Goal: Task Accomplishment & Management: Use online tool/utility

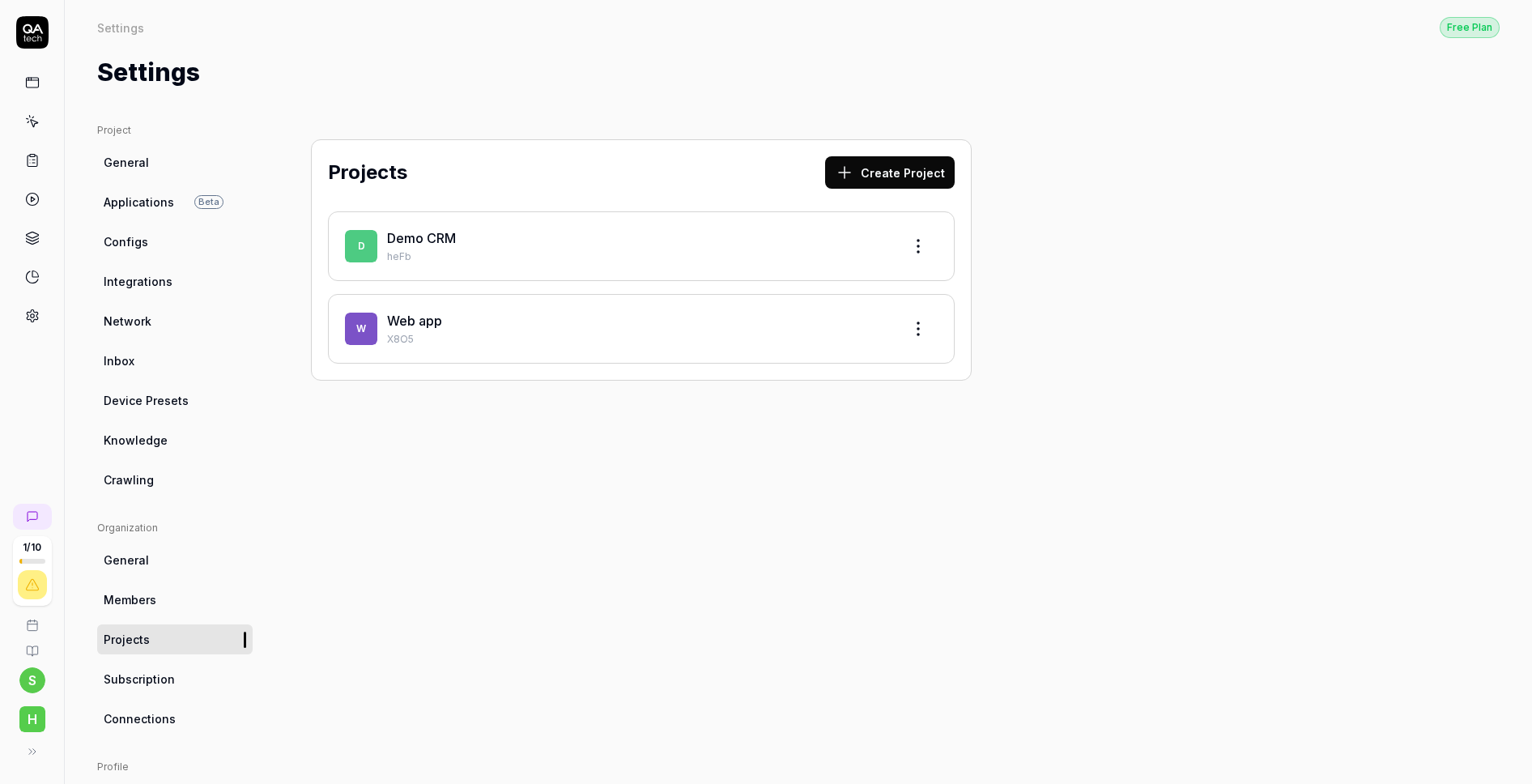
click at [132, 158] on span "General" at bounding box center [126, 162] width 45 height 17
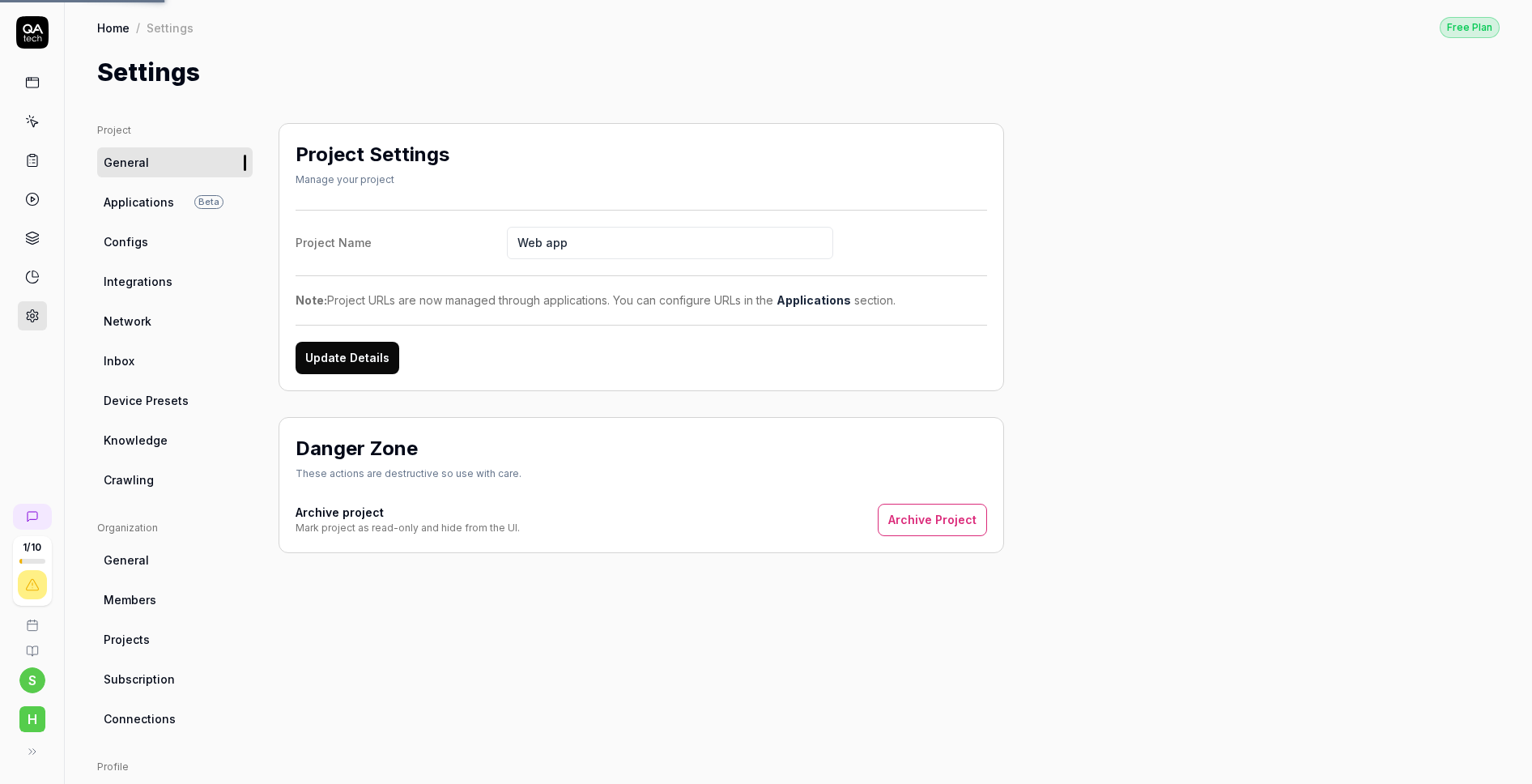
click at [30, 46] on icon at bounding box center [32, 32] width 32 height 32
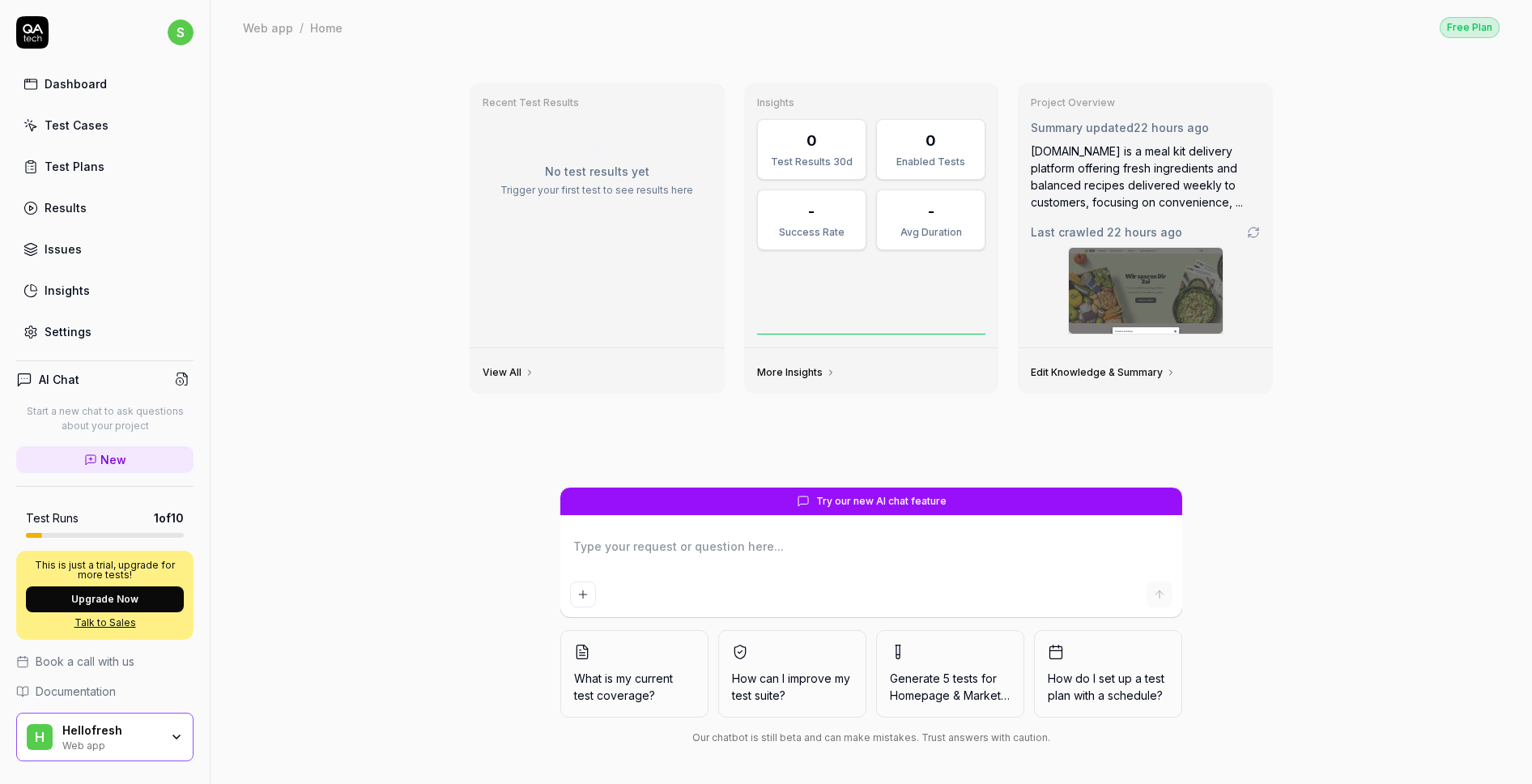
click at [68, 86] on div "Dashboard" at bounding box center [76, 84] width 62 height 17
type textarea "*"
click at [94, 174] on div "Test Plans" at bounding box center [74, 166] width 60 height 17
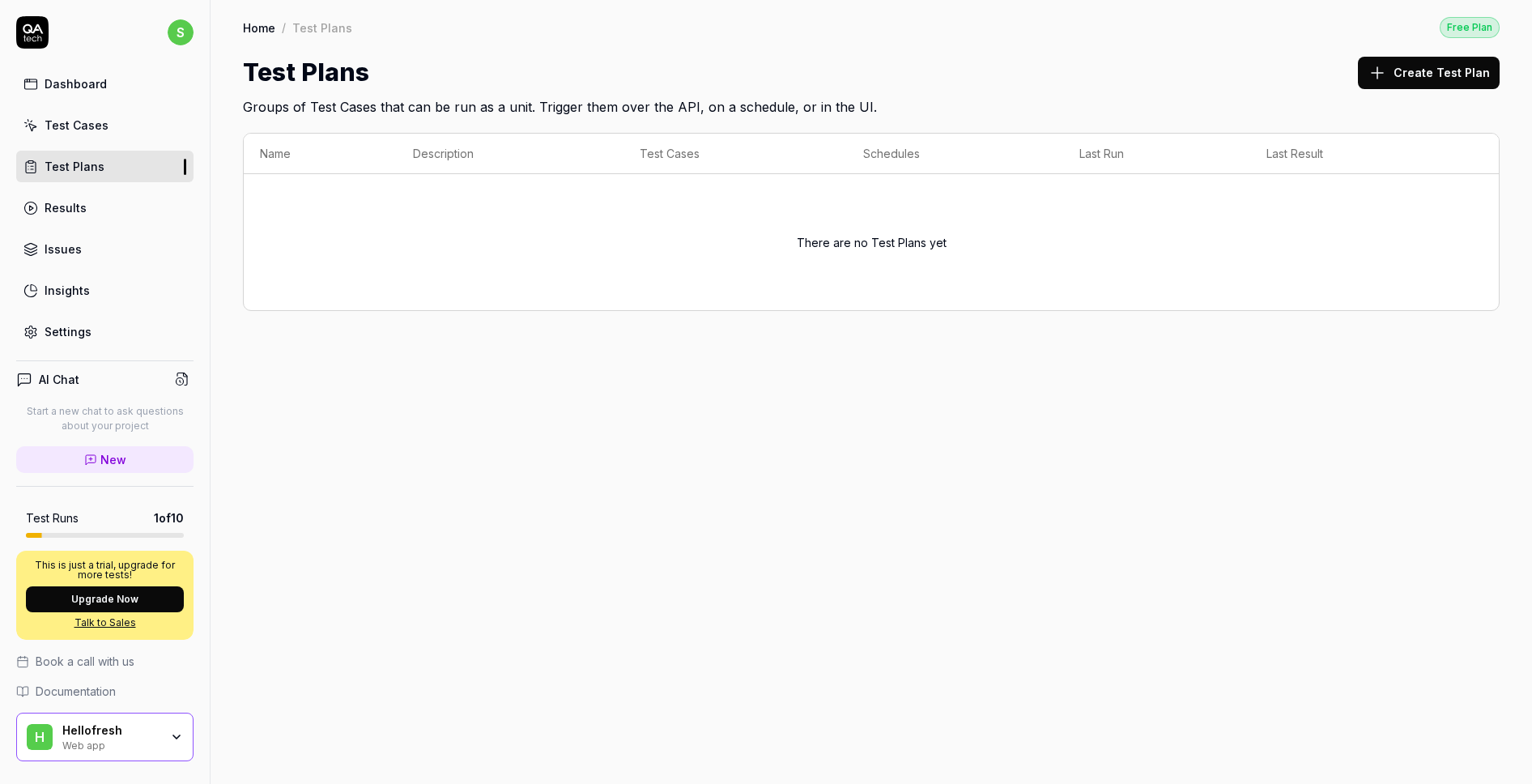
click at [1384, 87] on button "Create Test Plan" at bounding box center [1429, 72] width 142 height 32
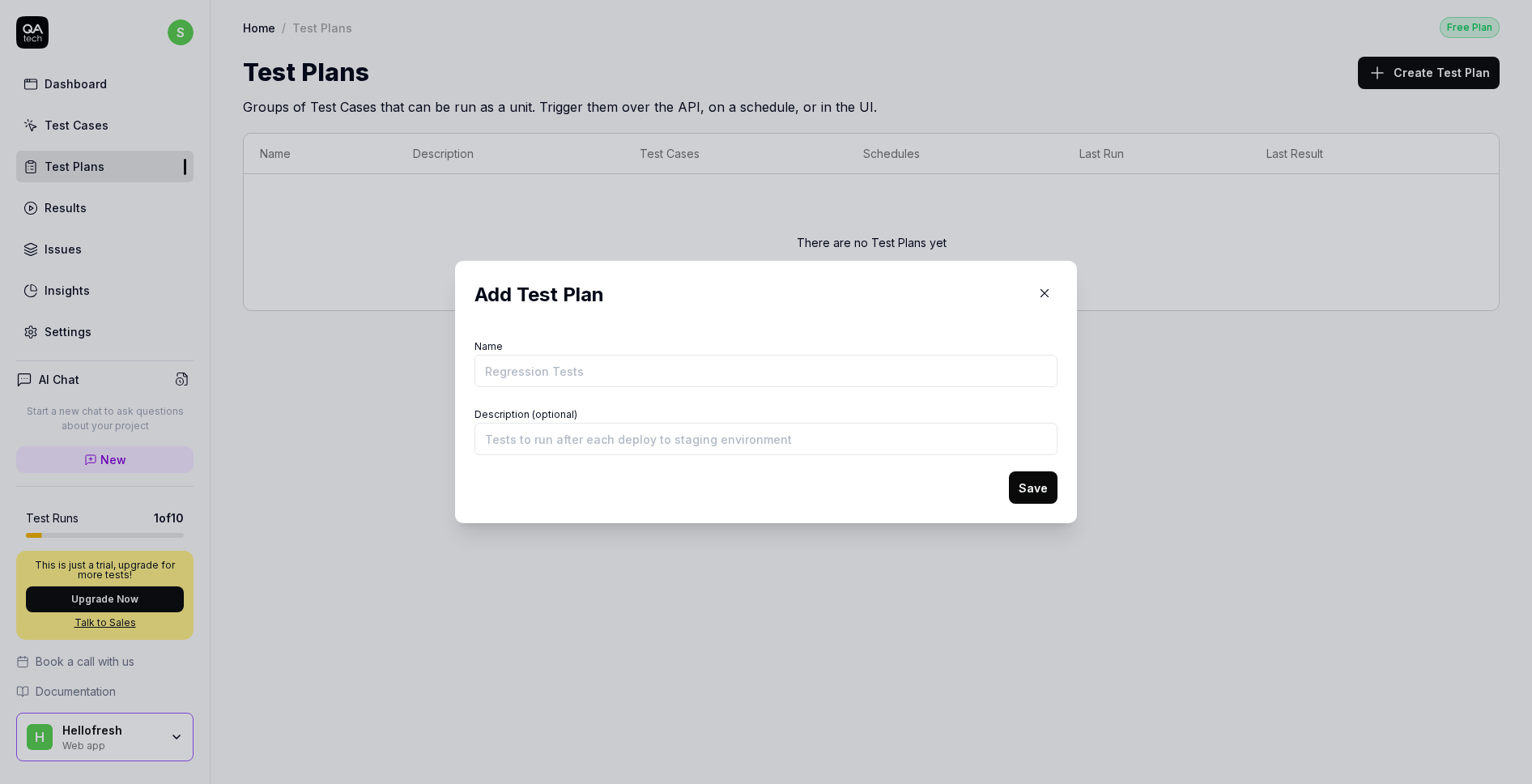
click at [902, 380] on input "Name" at bounding box center [766, 370] width 583 height 32
click at [867, 414] on div "Description (optional)" at bounding box center [766, 429] width 583 height 52
click at [757, 360] on input "Name" at bounding box center [766, 370] width 583 height 32
type input "Regression test"
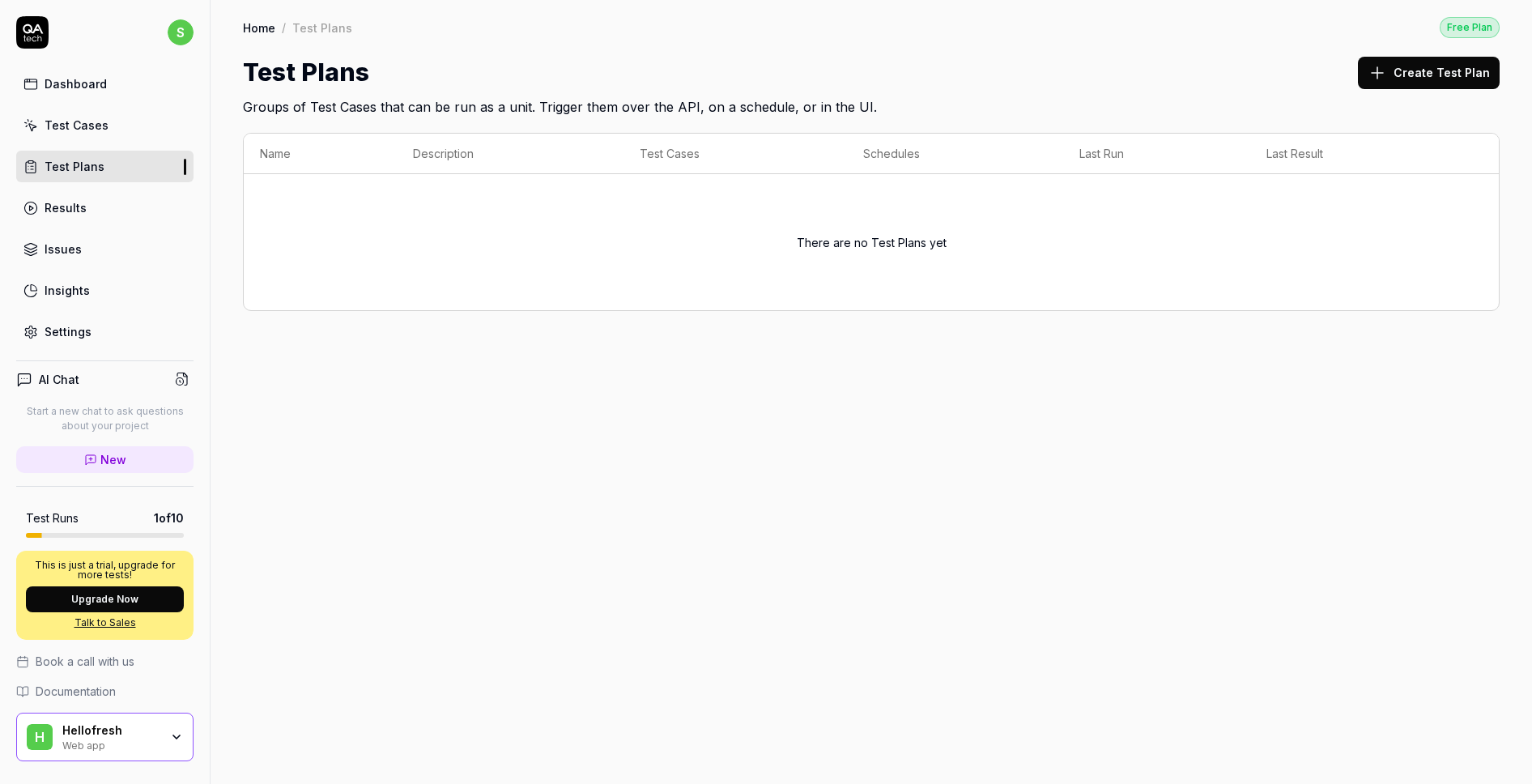
click at [170, 738] on icon "button" at bounding box center [177, 736] width 13 height 13
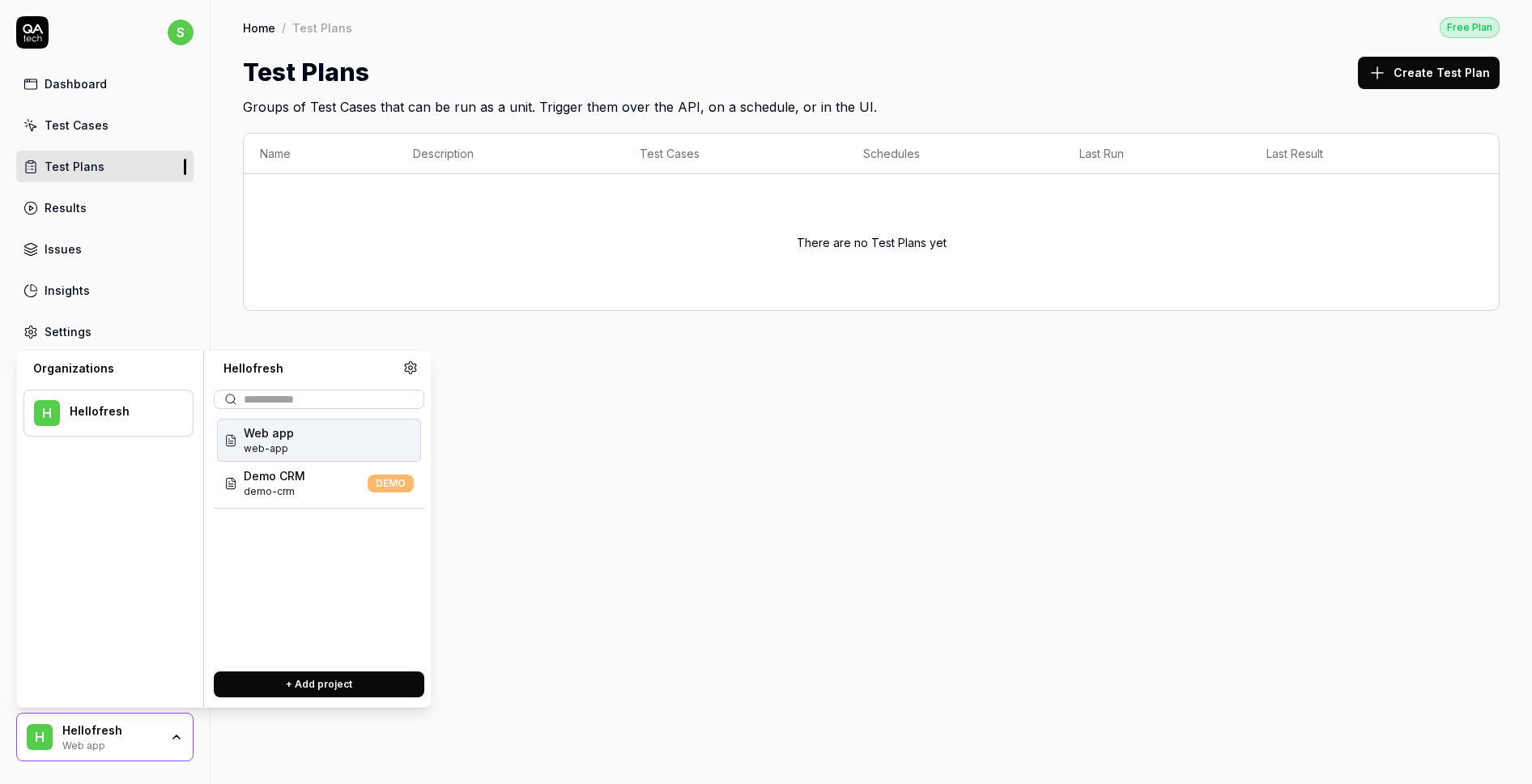
click at [285, 687] on button "+ Add project" at bounding box center [319, 684] width 210 height 26
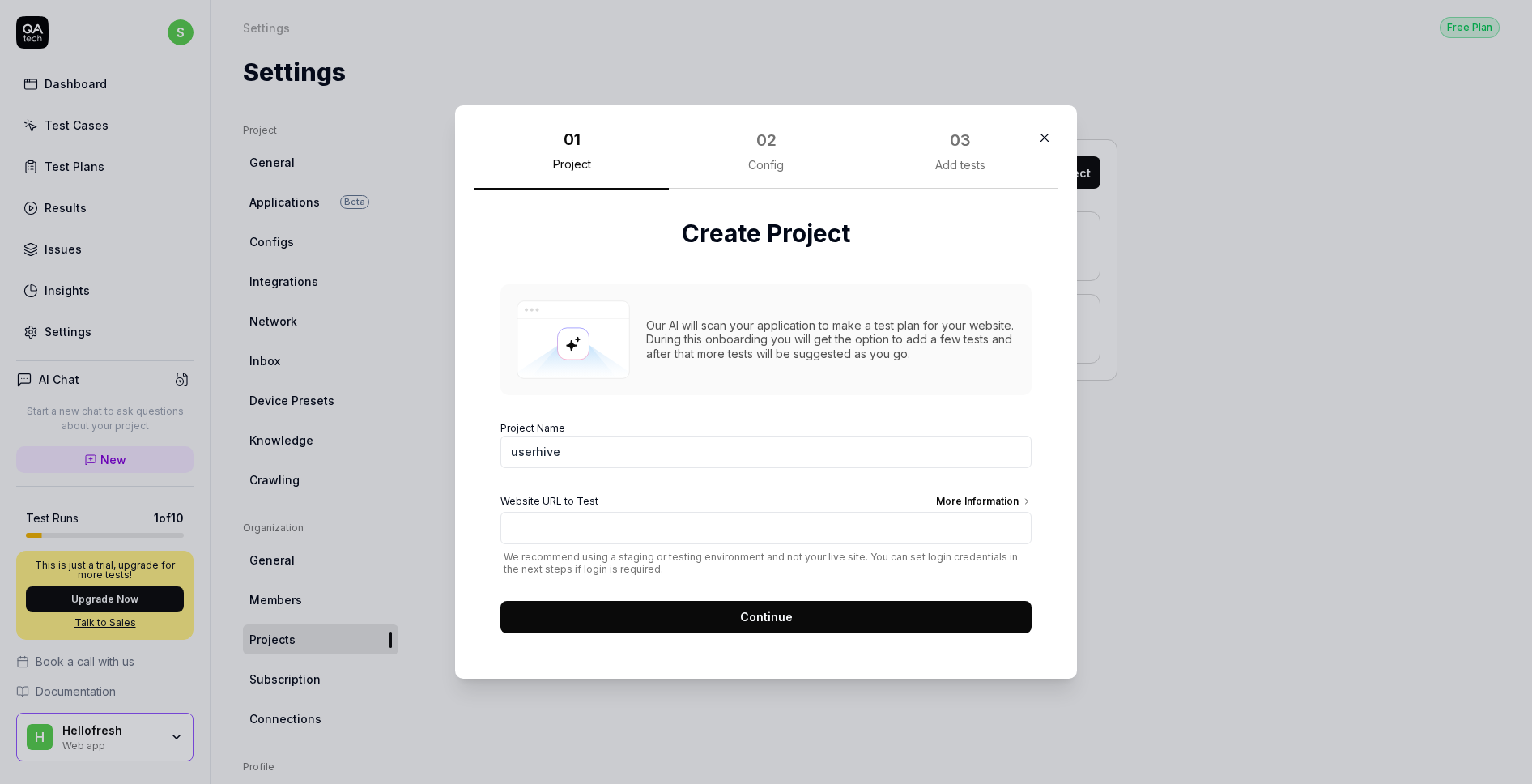
type input "userhive"
click at [804, 537] on input "Website URL to Test More Information" at bounding box center [765, 527] width 531 height 32
paste input "[URL]"
type input "[URL]"
click at [979, 502] on div "More Information" at bounding box center [984, 502] width 95 height 18
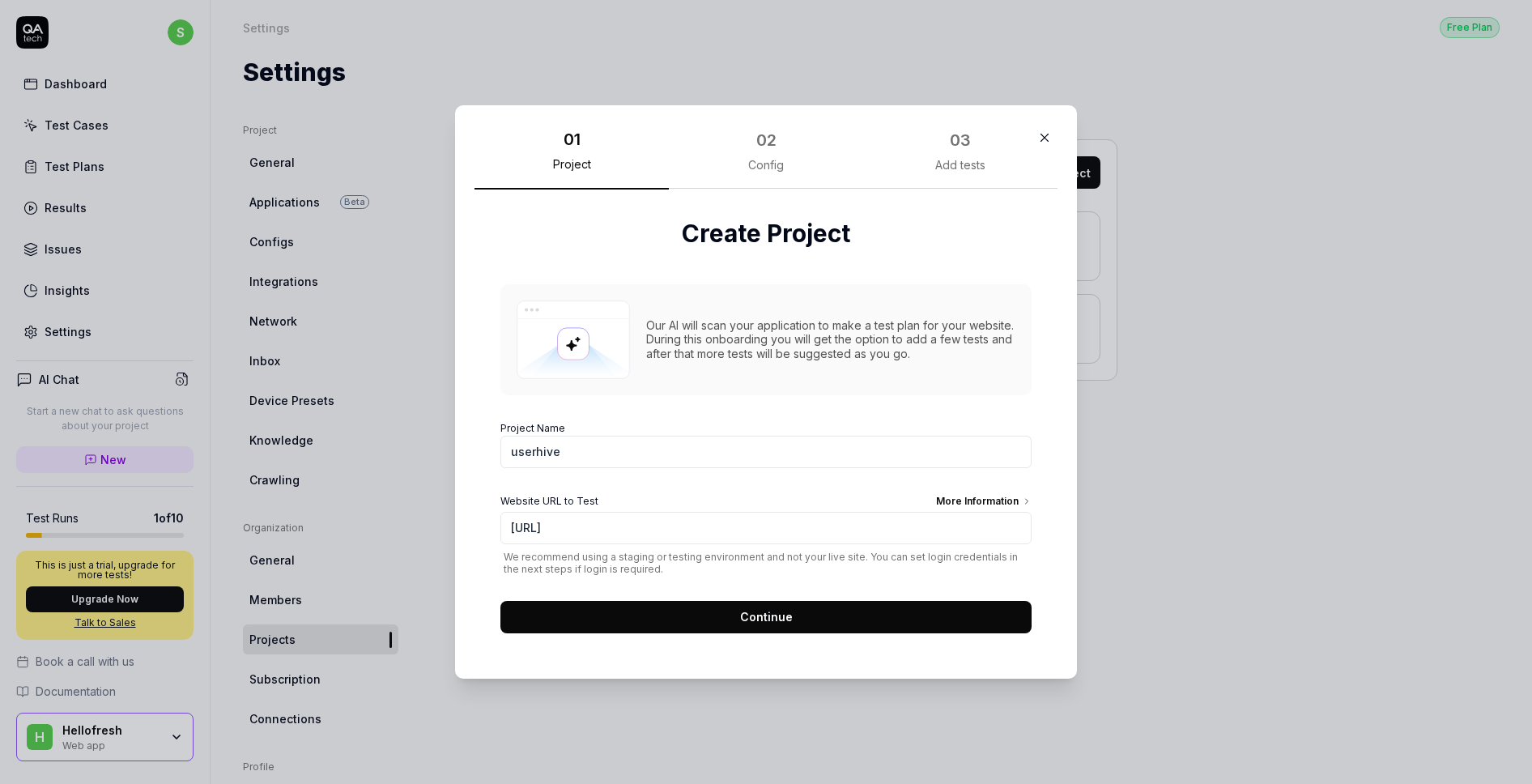
click at [979, 511] on input "[URL]" at bounding box center [765, 527] width 531 height 32
click at [900, 616] on button "Continue" at bounding box center [765, 617] width 531 height 32
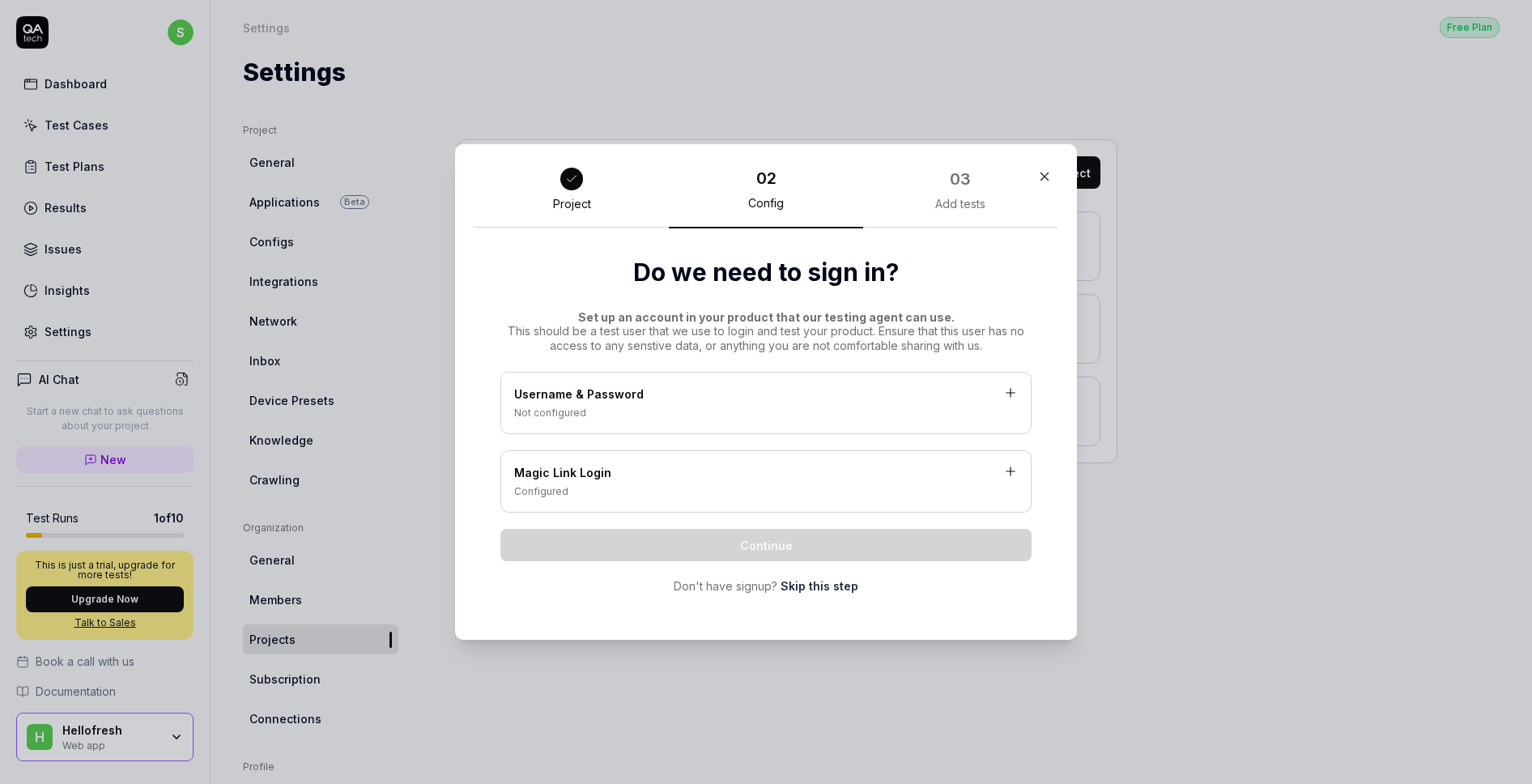
click at [701, 426] on div "Username & Password Not configured" at bounding box center [765, 403] width 531 height 62
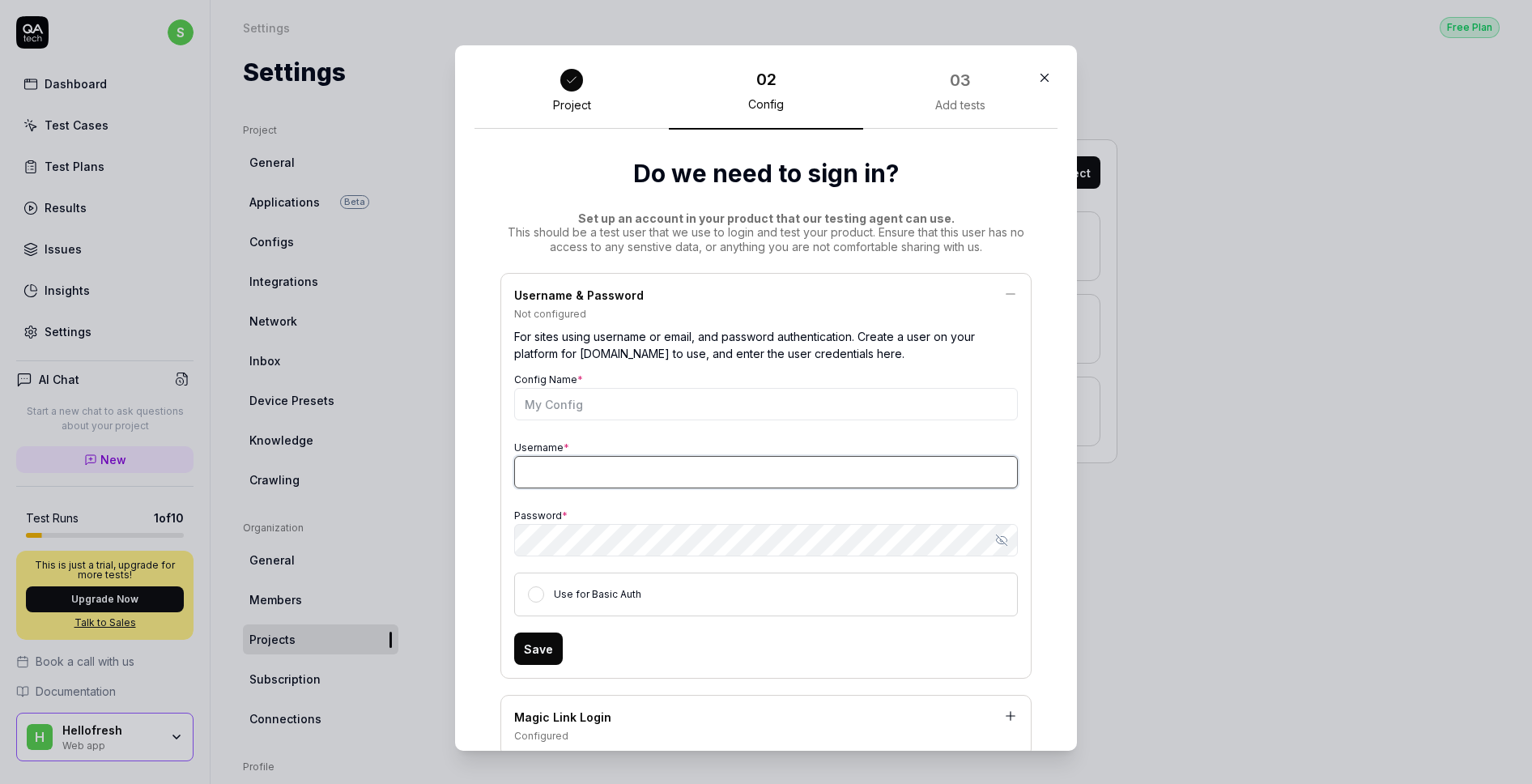
click at [653, 474] on input "Username *" at bounding box center [765, 471] width 503 height 32
type input "[EMAIL_ADDRESS][DOMAIN_NAME]"
click at [644, 512] on div "Password * Show password" at bounding box center [765, 530] width 503 height 52
click at [1007, 541] on button "Show password" at bounding box center [1001, 539] width 32 height 32
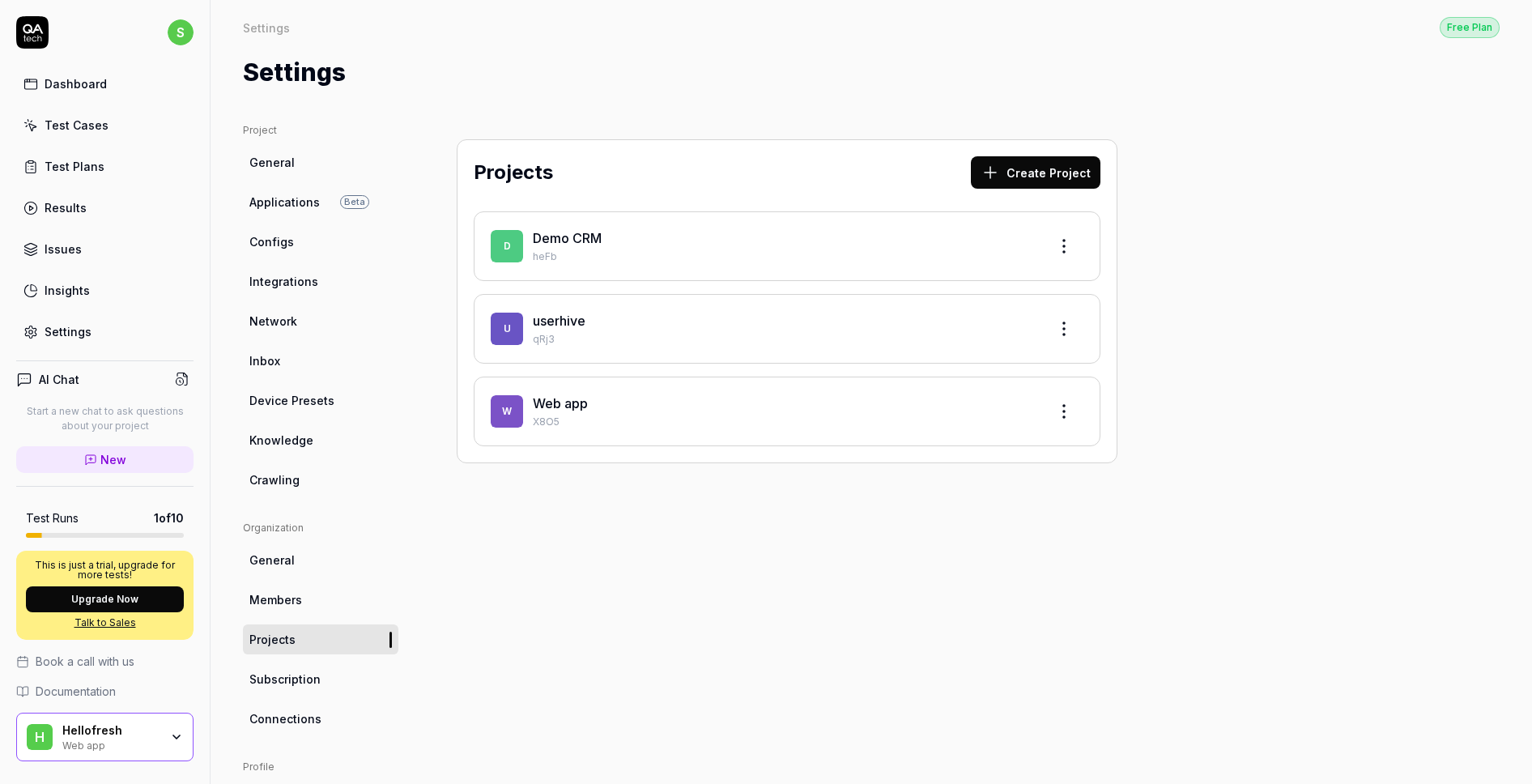
click at [791, 323] on div "userhive" at bounding box center [783, 321] width 502 height 20
click at [521, 330] on span "u" at bounding box center [507, 328] width 32 height 32
click at [589, 333] on p "qRj3" at bounding box center [783, 339] width 502 height 15
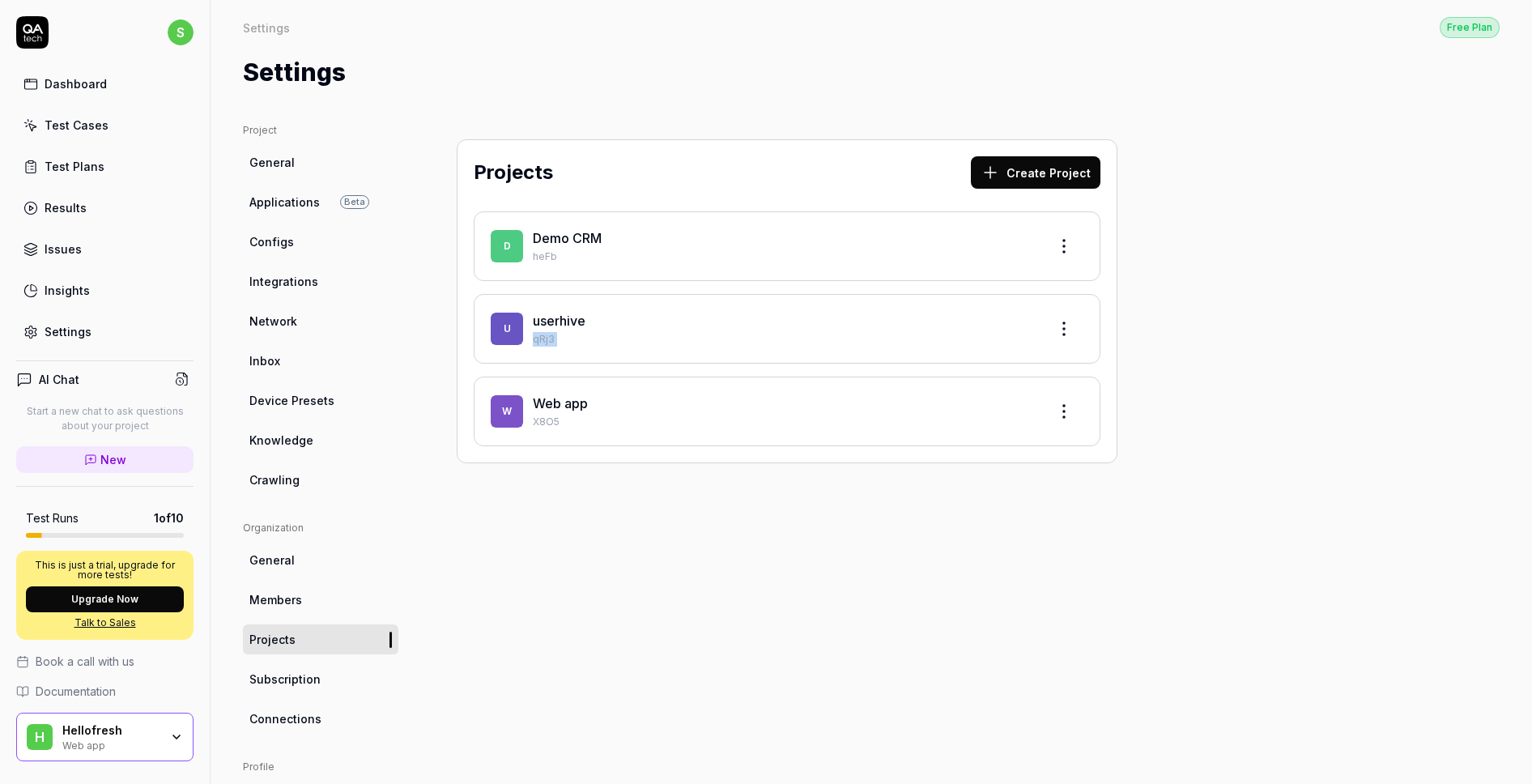
click at [589, 333] on p "qRj3" at bounding box center [783, 339] width 502 height 15
click at [1062, 334] on html "s Dashboard Test Cases Test Plans Results Issues Insights Settings AI Chat Star…" at bounding box center [766, 392] width 1532 height 784
click at [995, 389] on div "Edit" at bounding box center [1002, 401] width 154 height 35
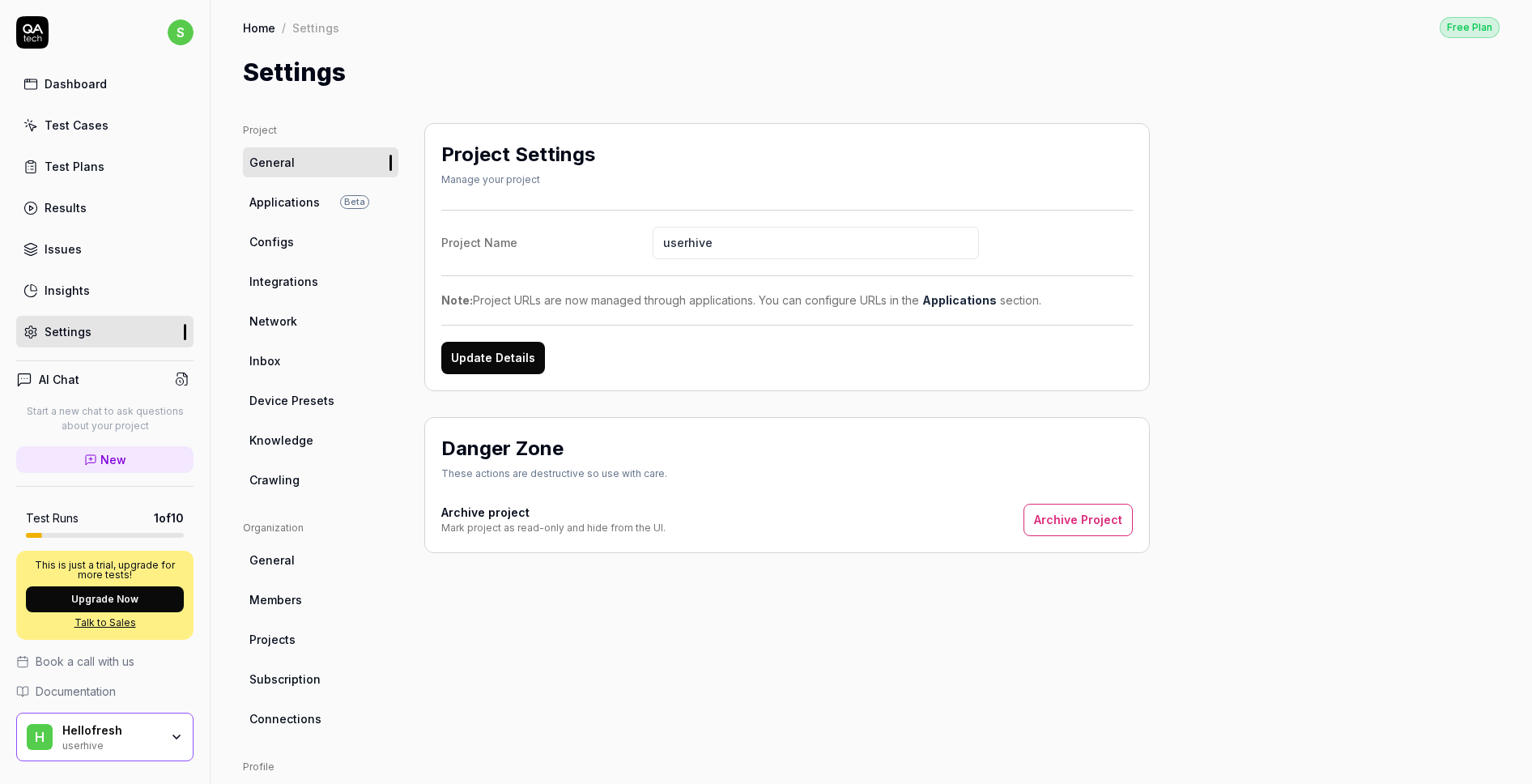
click at [283, 243] on span "Configs" at bounding box center [272, 241] width 44 height 17
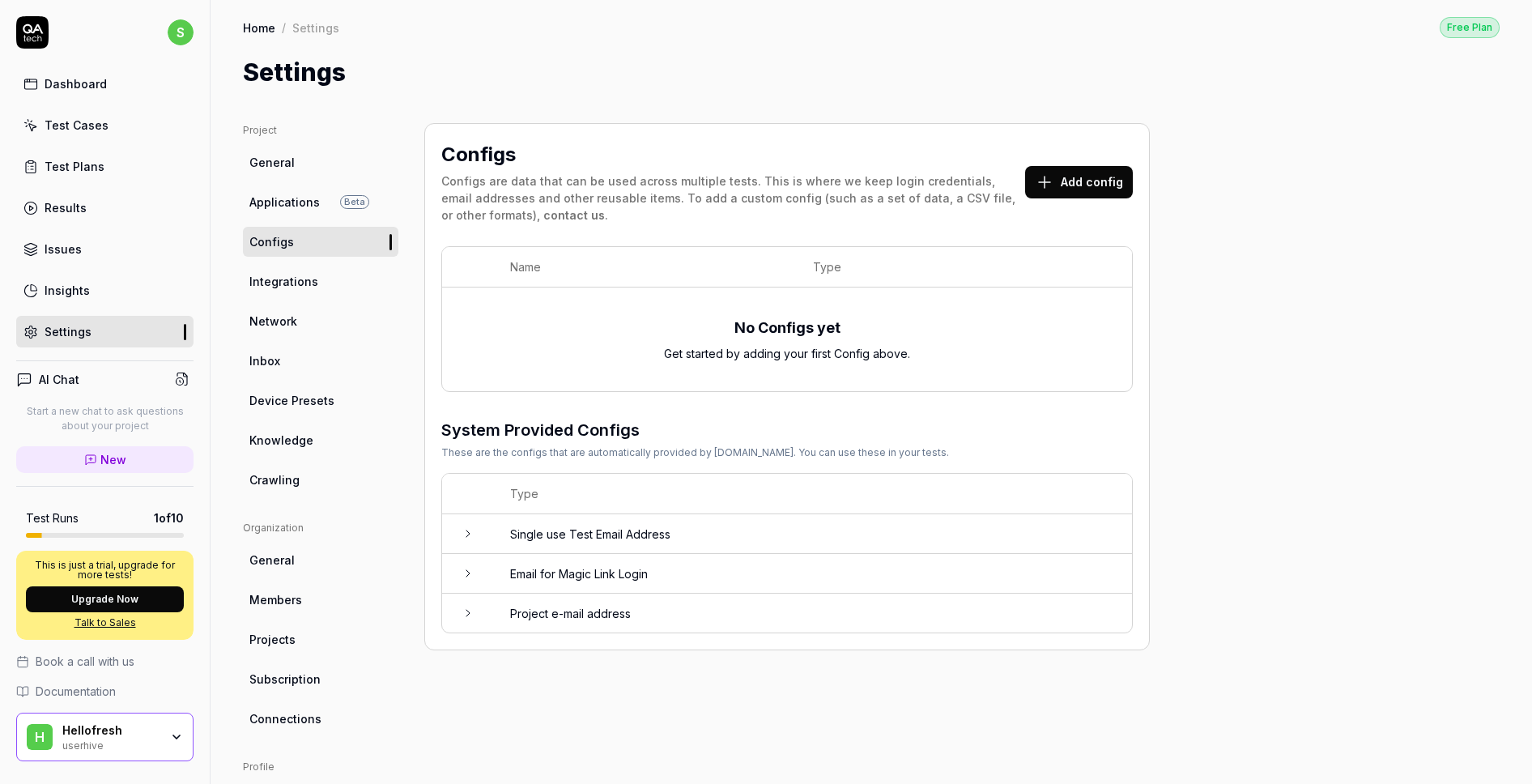
click at [494, 536] on td "Single use Test Email Address" at bounding box center [812, 534] width 638 height 39
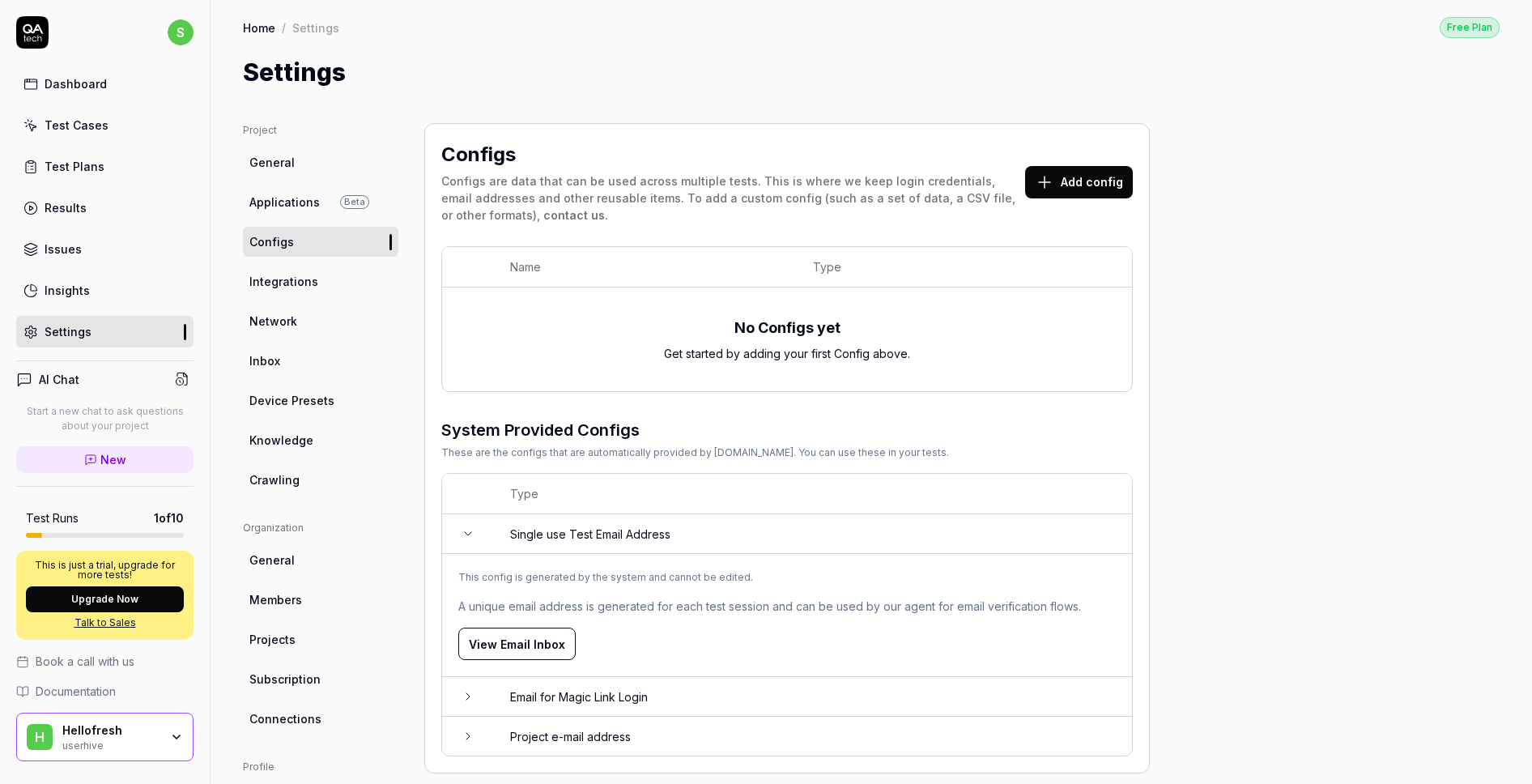
click at [494, 536] on td "Single use Test Email Address" at bounding box center [812, 534] width 638 height 39
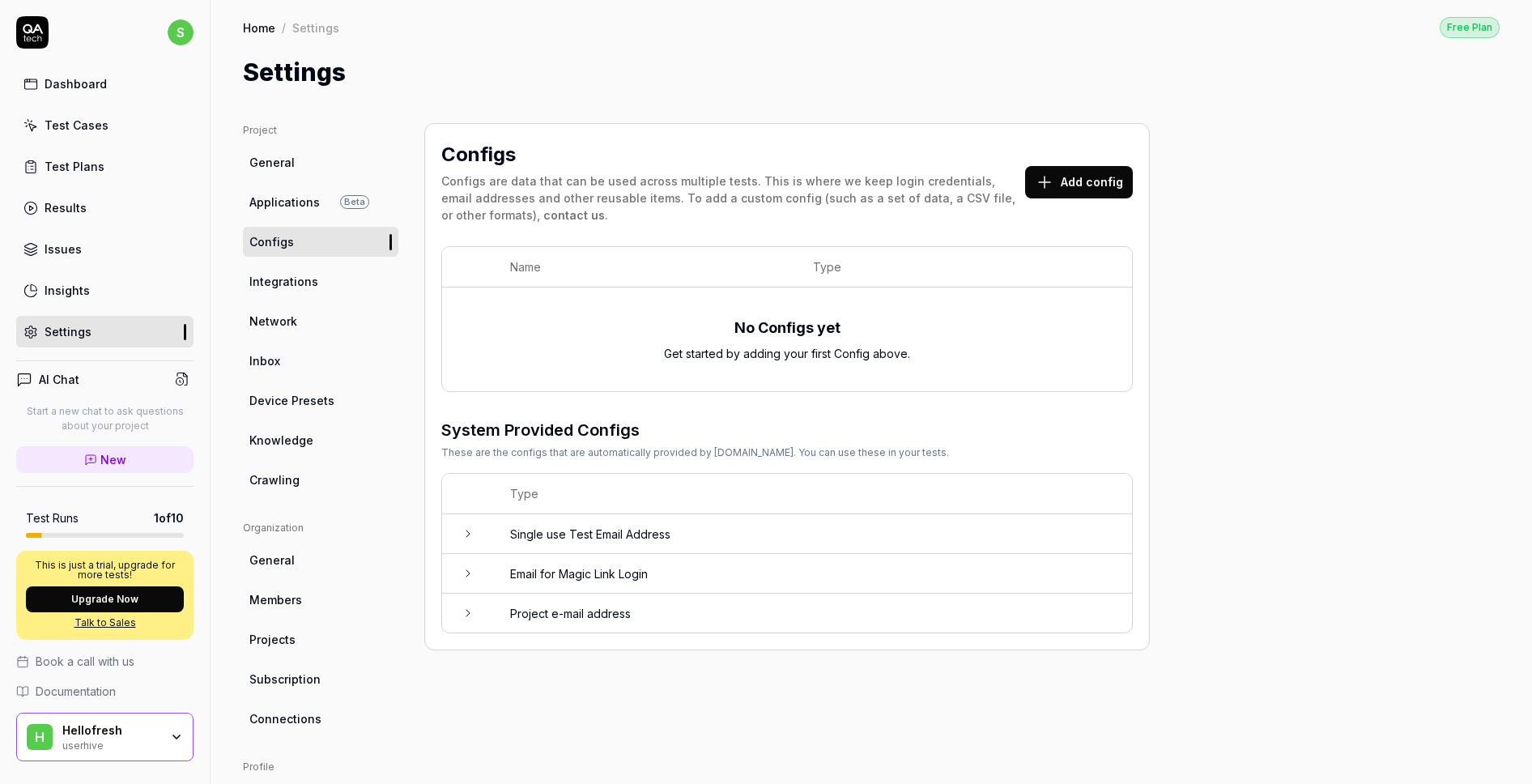
click at [135, 739] on div "userhive" at bounding box center [111, 744] width 97 height 13
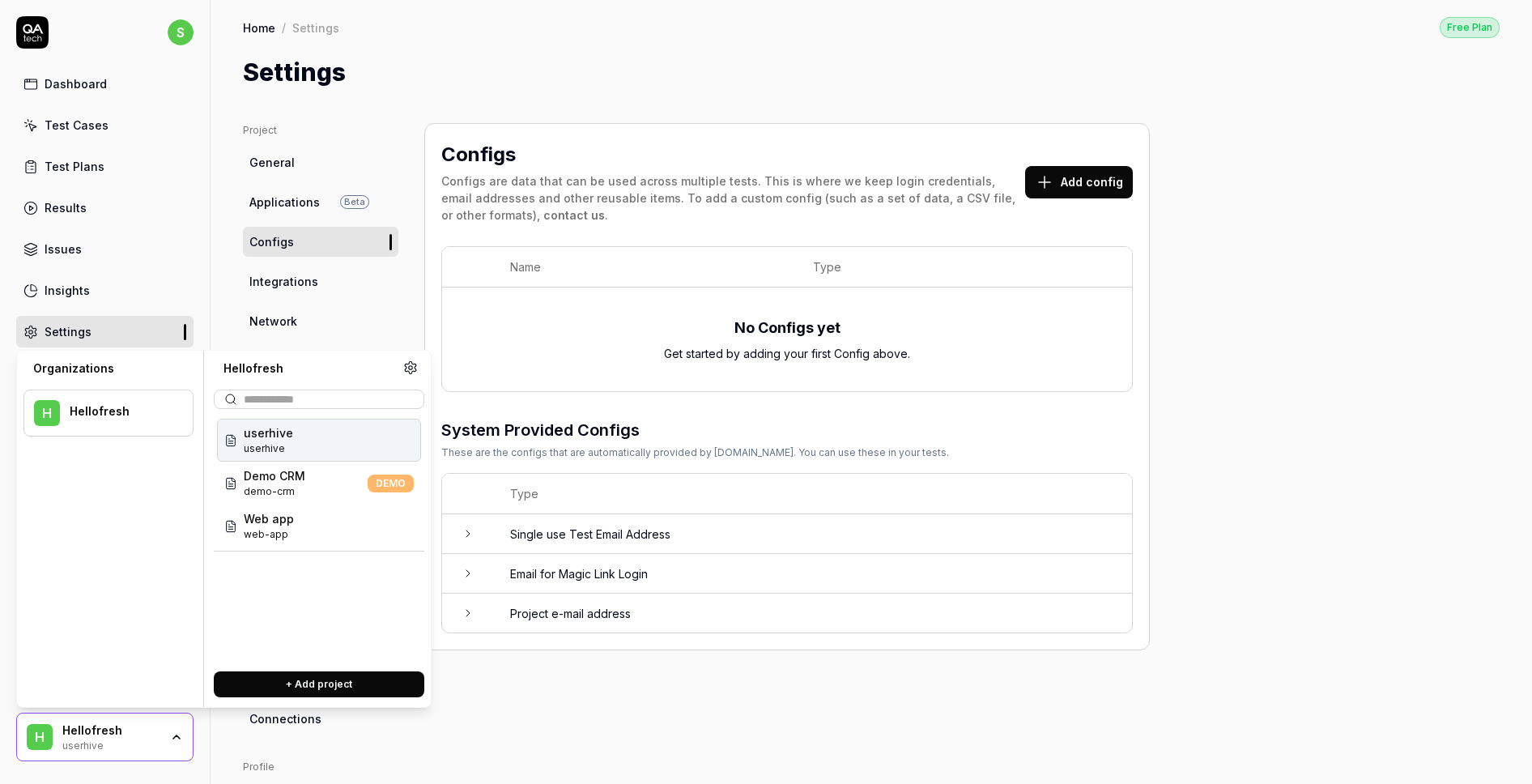
click at [242, 677] on button "+ Add project" at bounding box center [319, 684] width 210 height 26
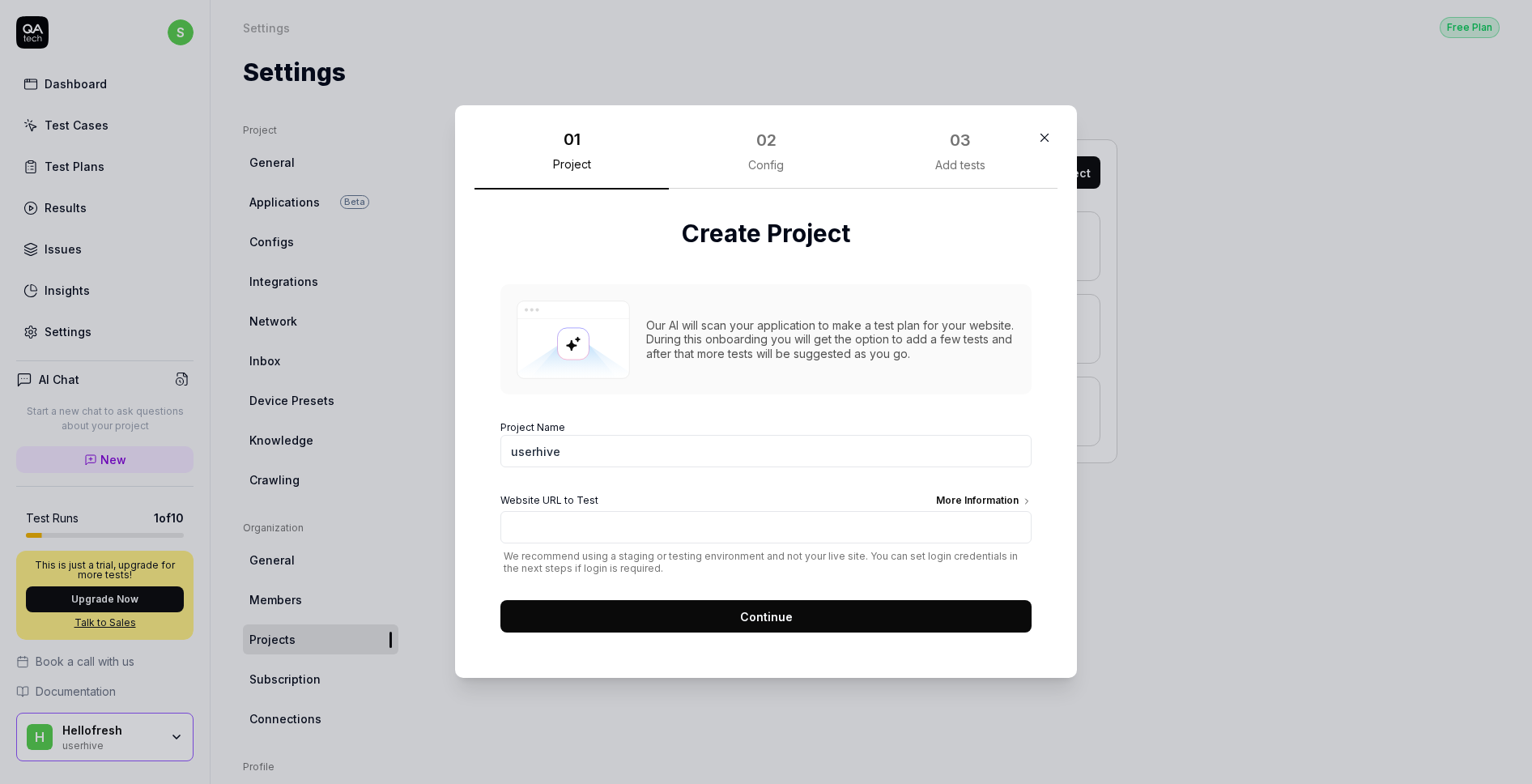
type input "userhive"
type input "u"
type input "[URL]"
click at [919, 615] on button "Continue" at bounding box center [765, 617] width 531 height 32
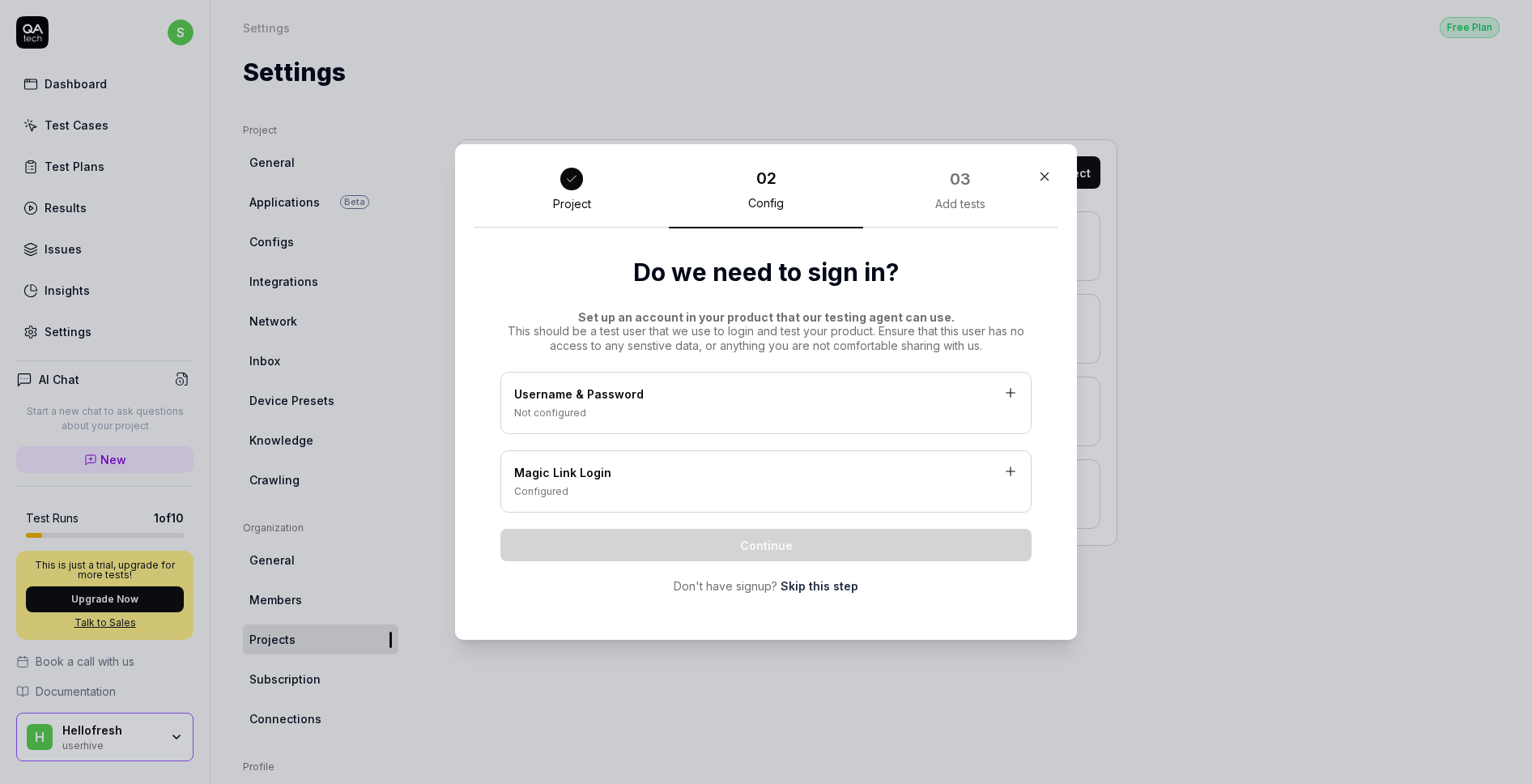
click at [663, 419] on div "Not configured" at bounding box center [765, 413] width 503 height 15
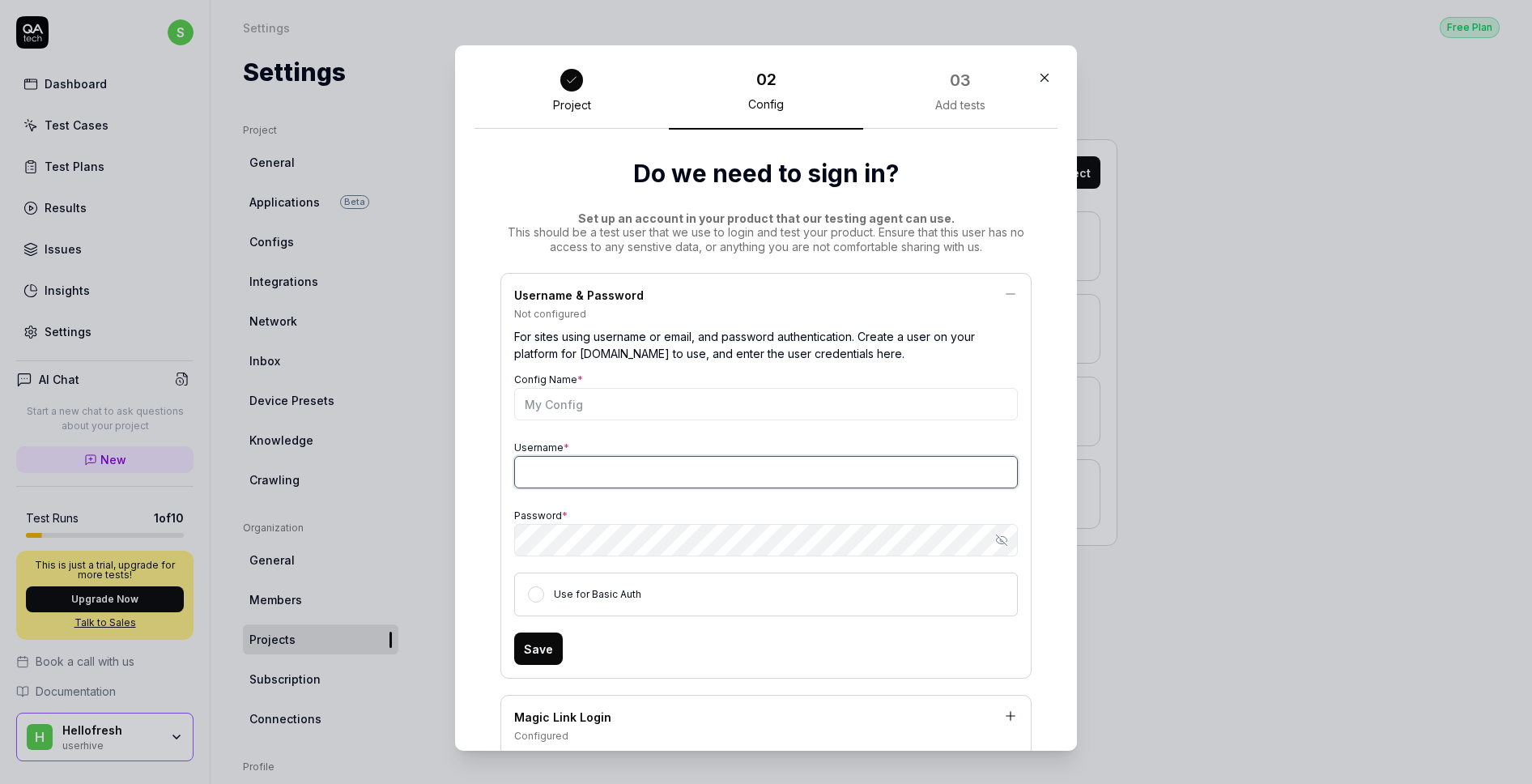
click at [583, 470] on input "Username *" at bounding box center [765, 471] width 503 height 32
type input "[EMAIL_ADDRESS][DOMAIN_NAME]"
click at [544, 652] on button "Save" at bounding box center [538, 648] width 48 height 32
click at [616, 397] on input "Config Name *" at bounding box center [765, 403] width 503 height 32
type input "a"
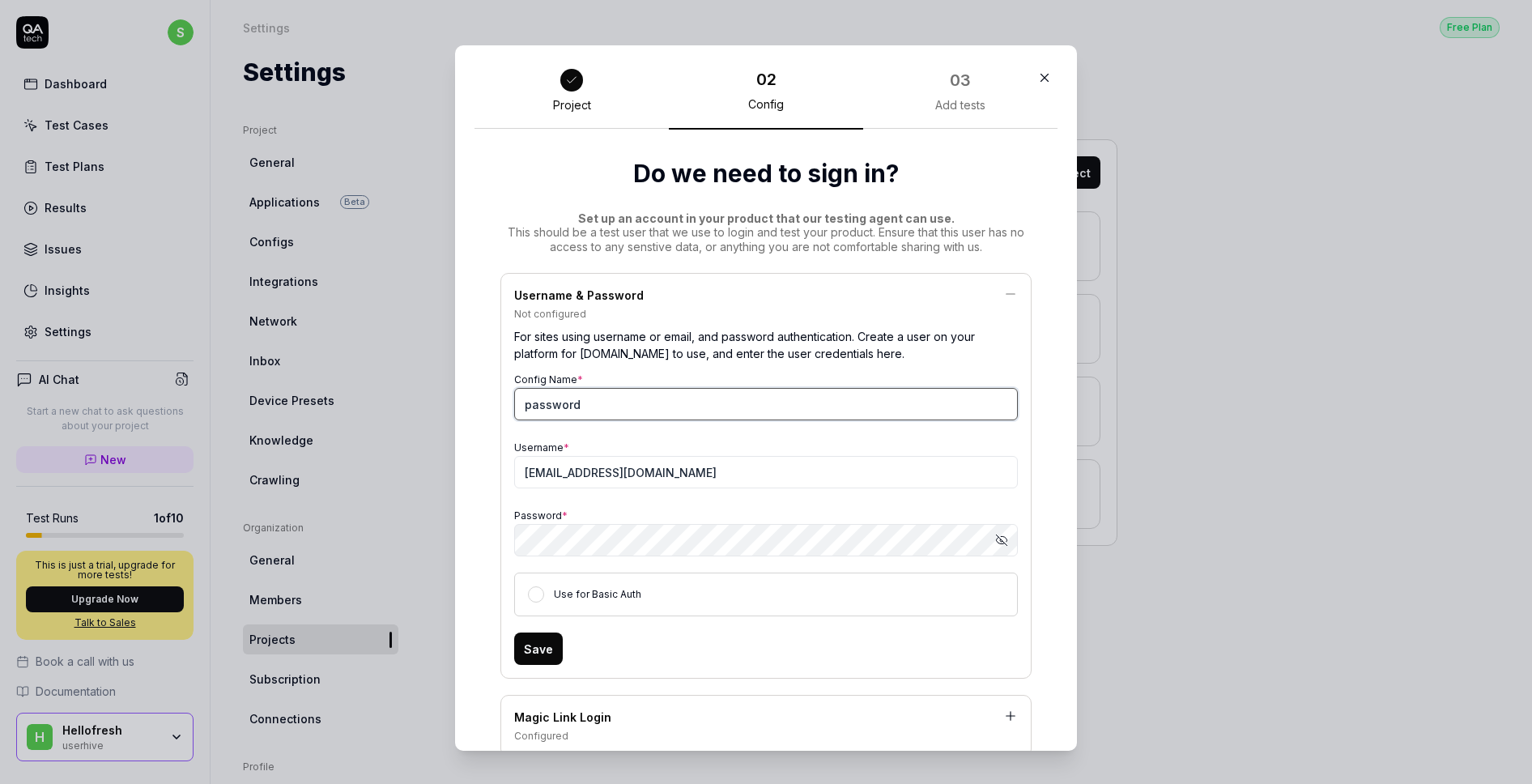
type input "password"
click at [470, 438] on div "Project 02 Config 03 Add tests Do we need to sign in? Set up an account in your…" at bounding box center [765, 397] width 622 height 705
click at [543, 653] on button "Save" at bounding box center [538, 648] width 48 height 32
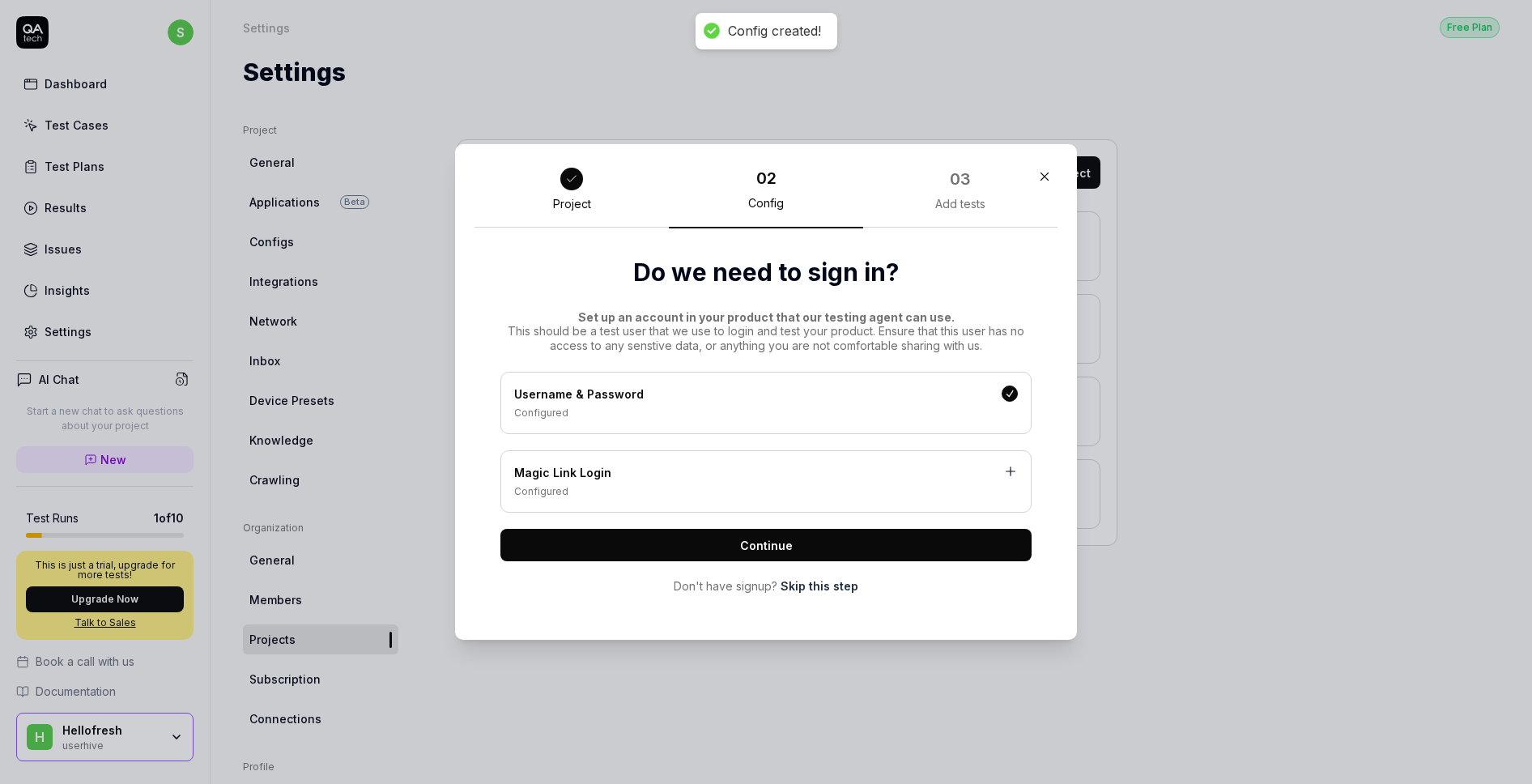
click at [761, 547] on span "Continue" at bounding box center [766, 545] width 53 height 17
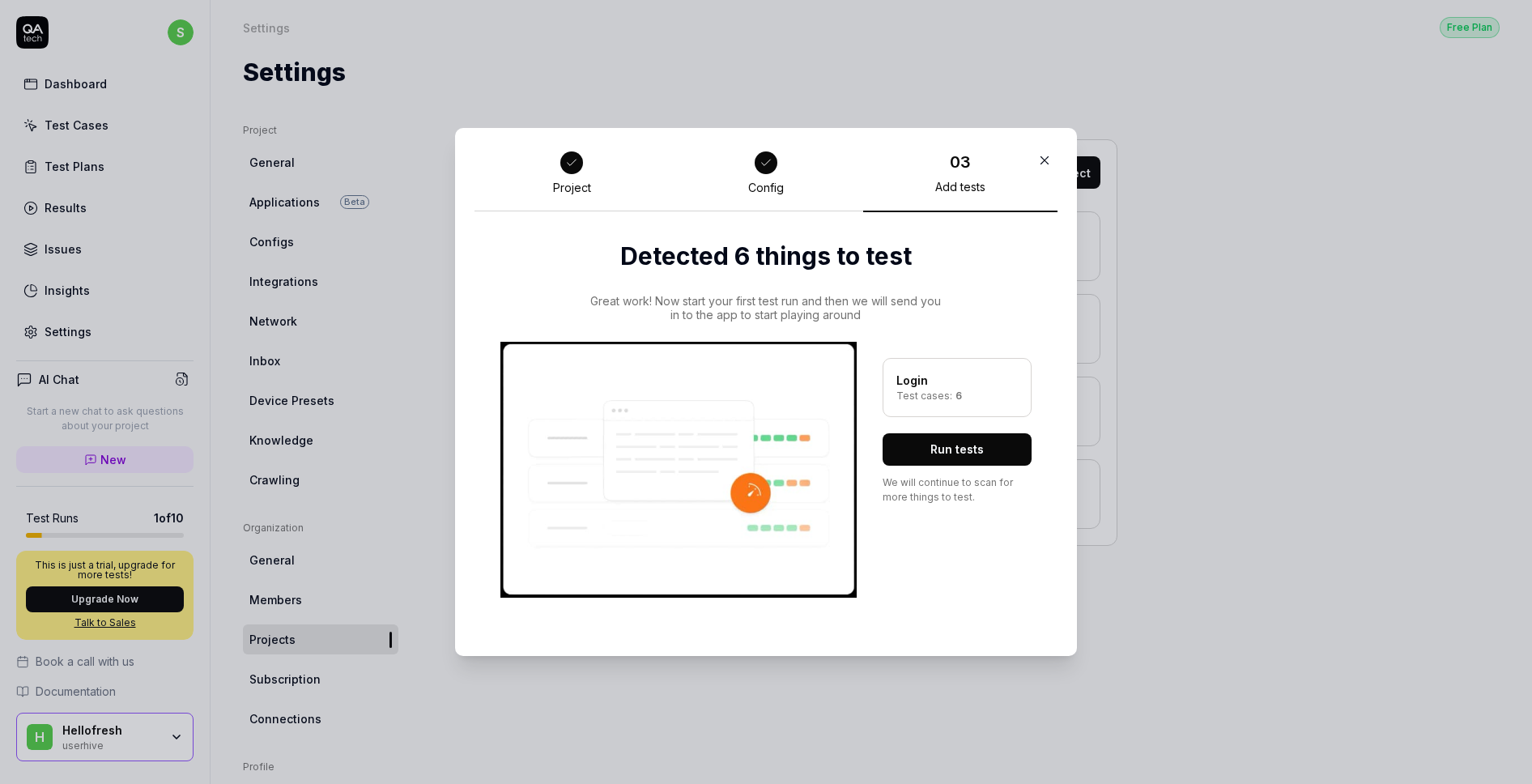
click at [936, 461] on button "Run tests" at bounding box center [956, 449] width 149 height 32
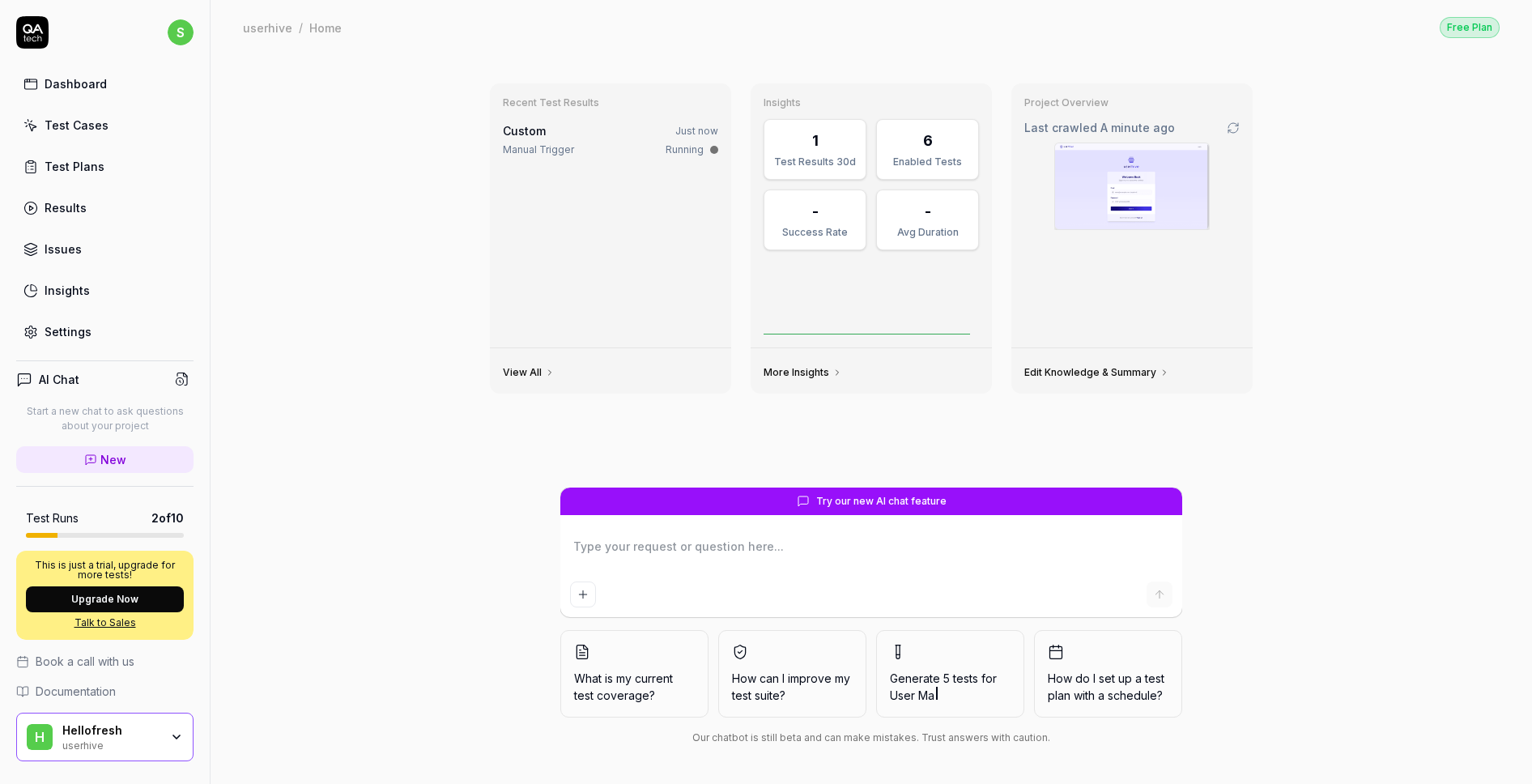
click at [86, 120] on div "Test Cases" at bounding box center [76, 125] width 64 height 17
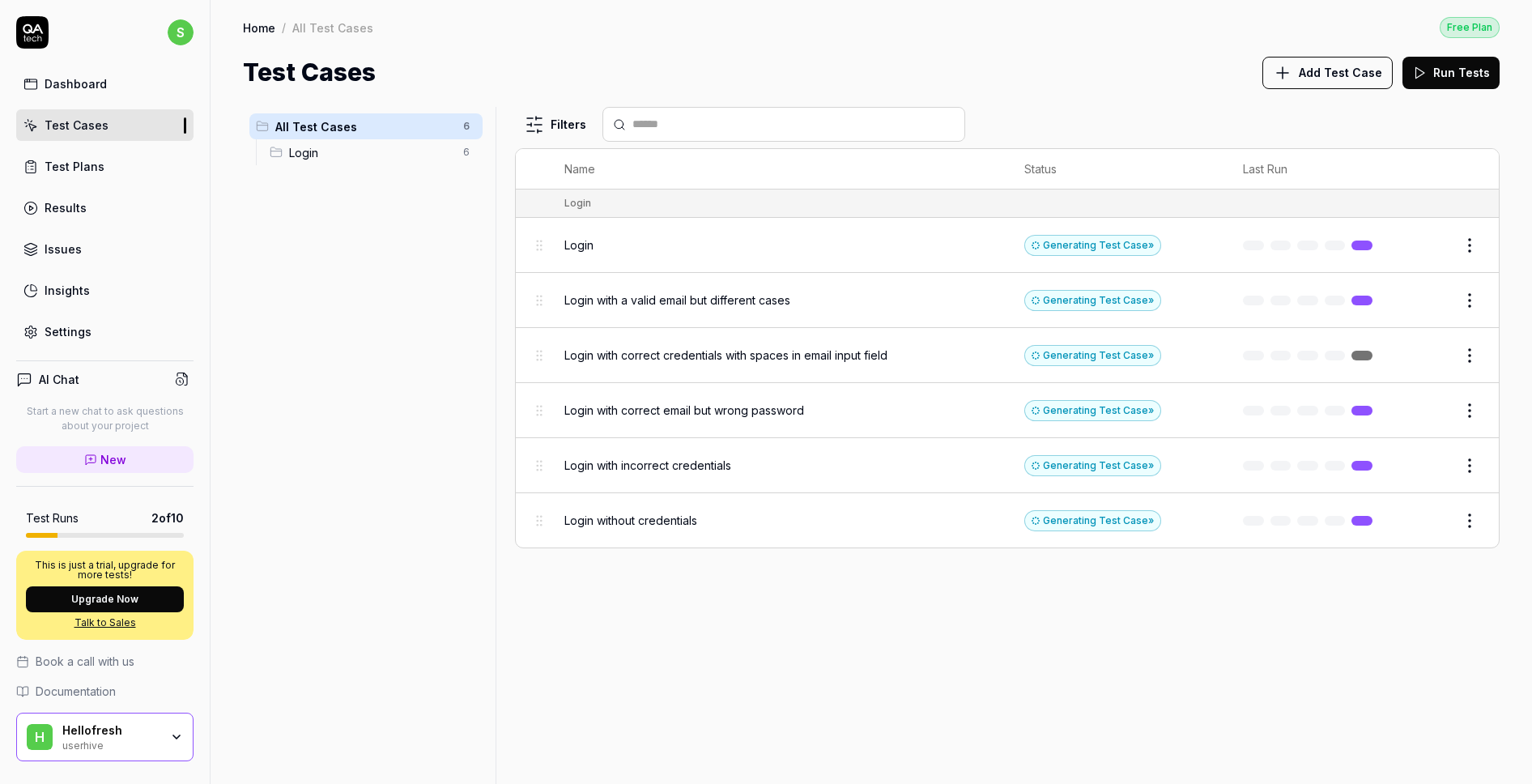
click at [99, 210] on link "Results" at bounding box center [105, 208] width 177 height 31
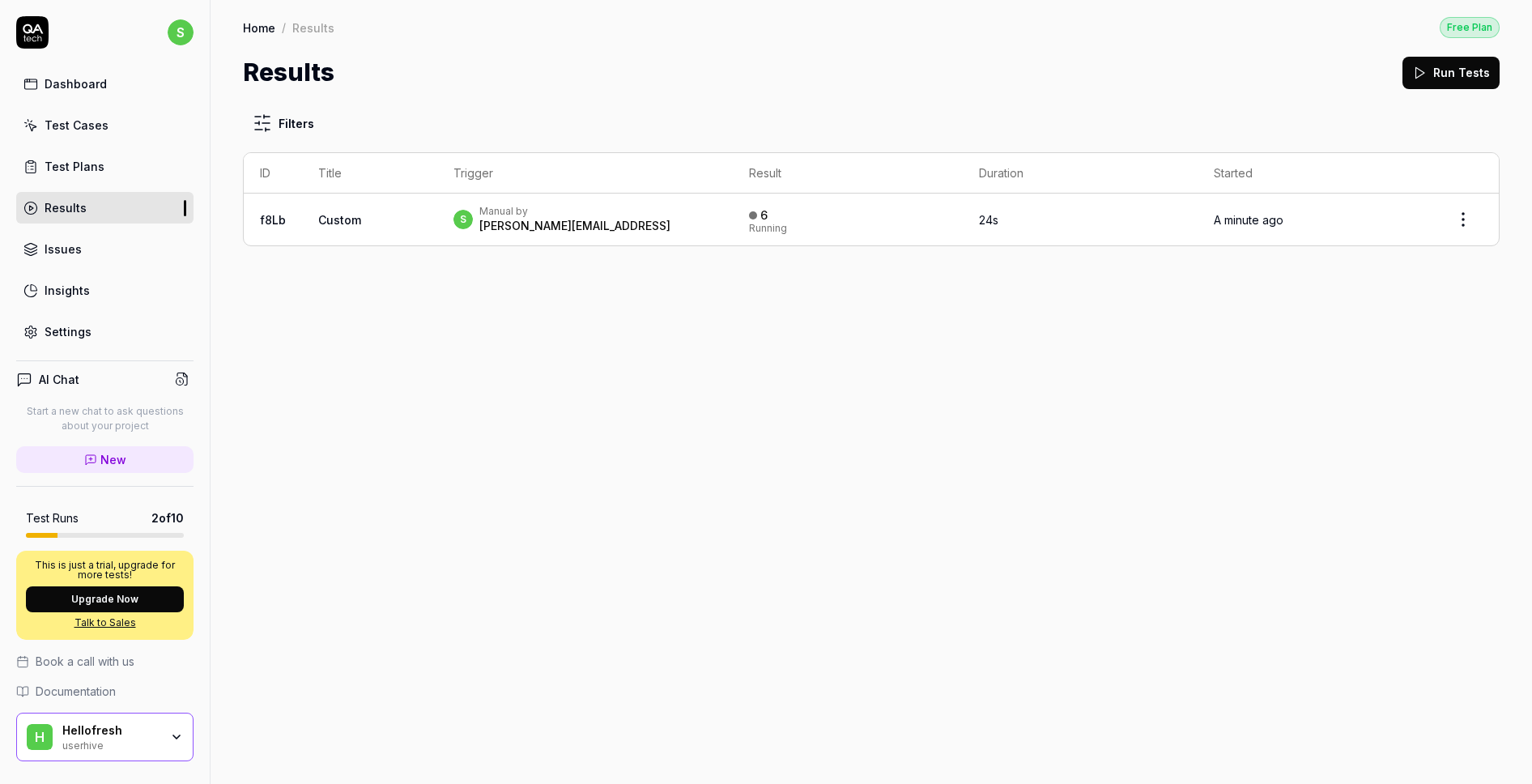
click at [86, 165] on div "Test Plans" at bounding box center [74, 166] width 60 height 17
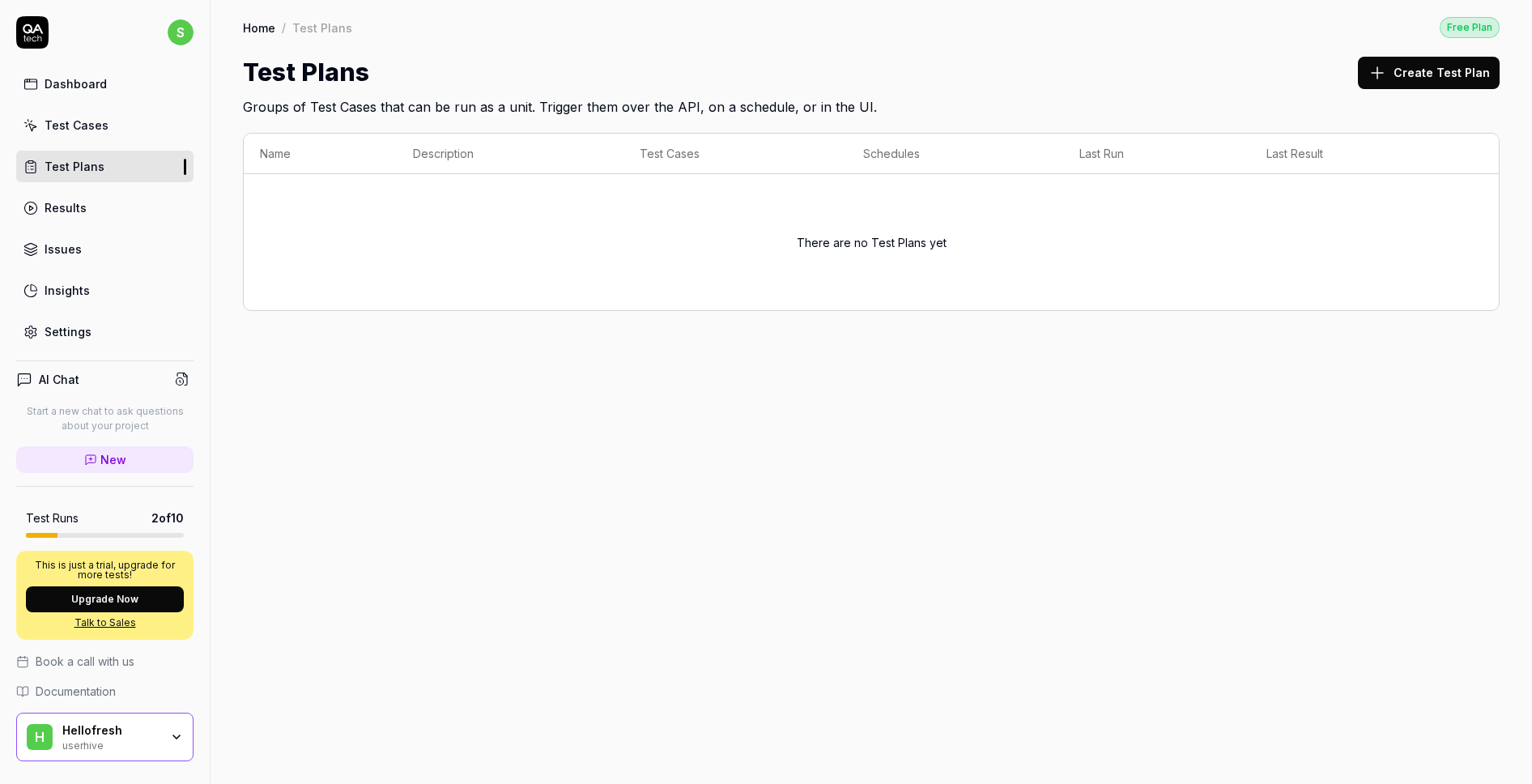
click at [78, 132] on div "Test Cases" at bounding box center [76, 125] width 64 height 17
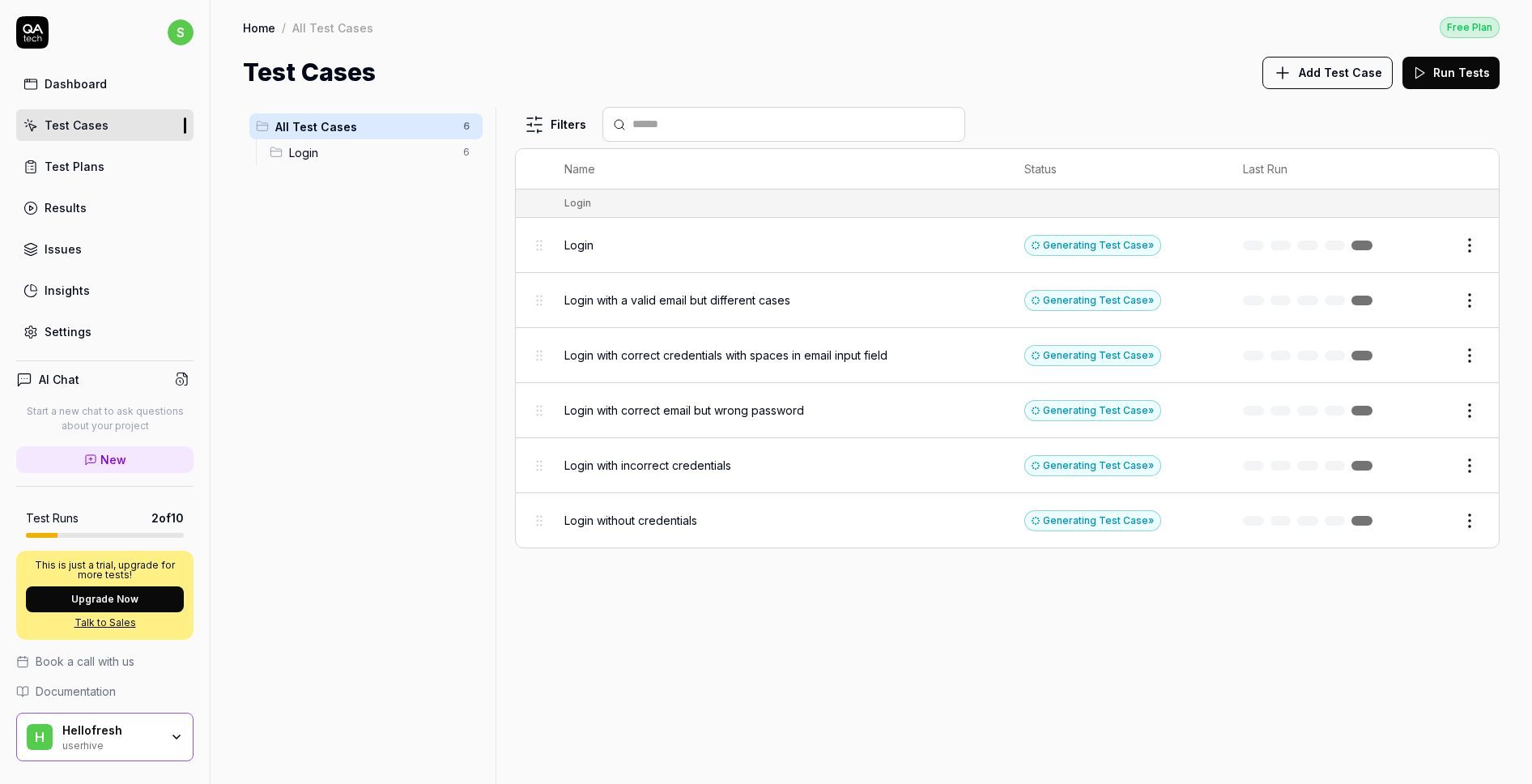
click at [815, 251] on div "Login" at bounding box center [777, 245] width 428 height 34
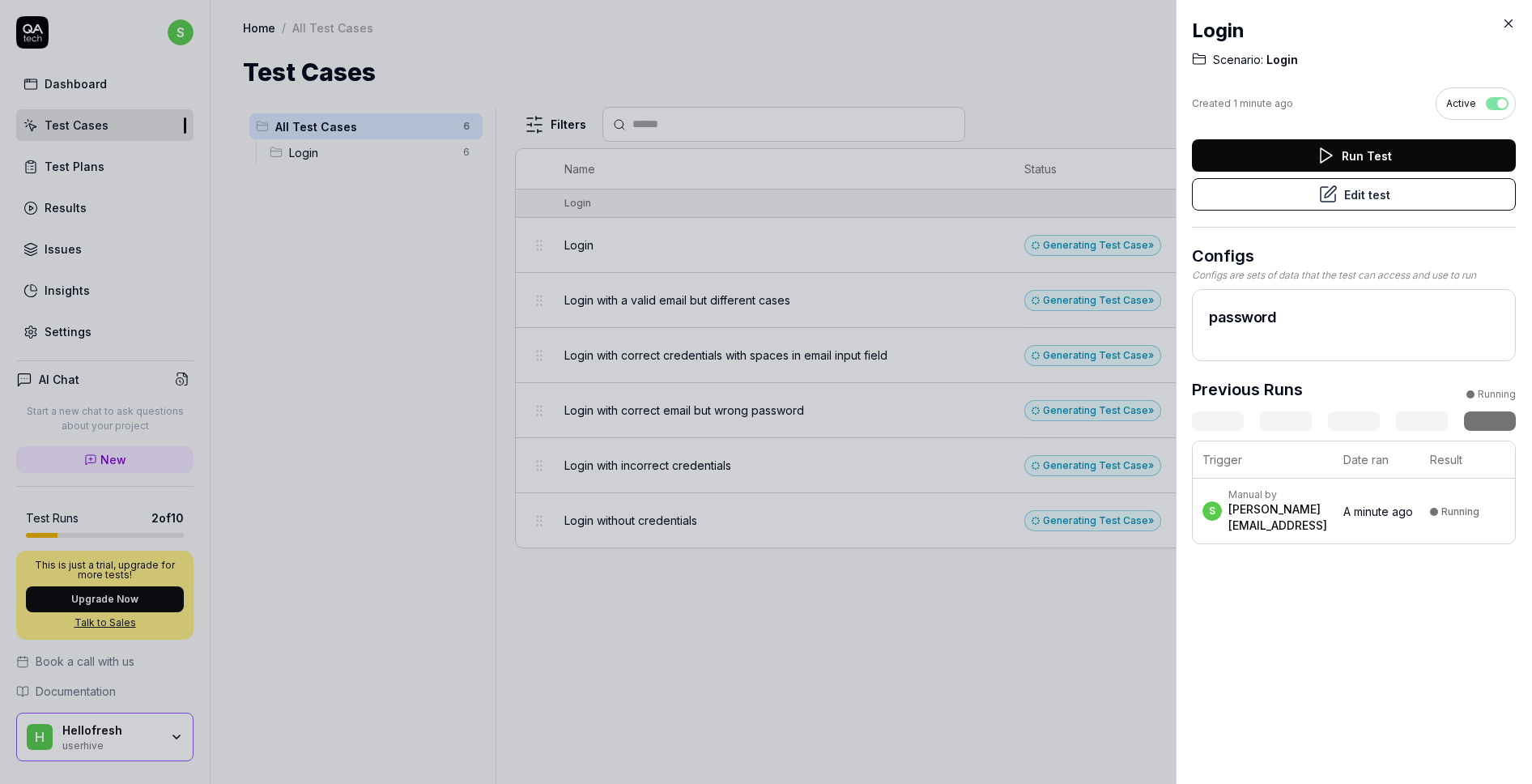
click at [736, 369] on div at bounding box center [766, 392] width 1532 height 784
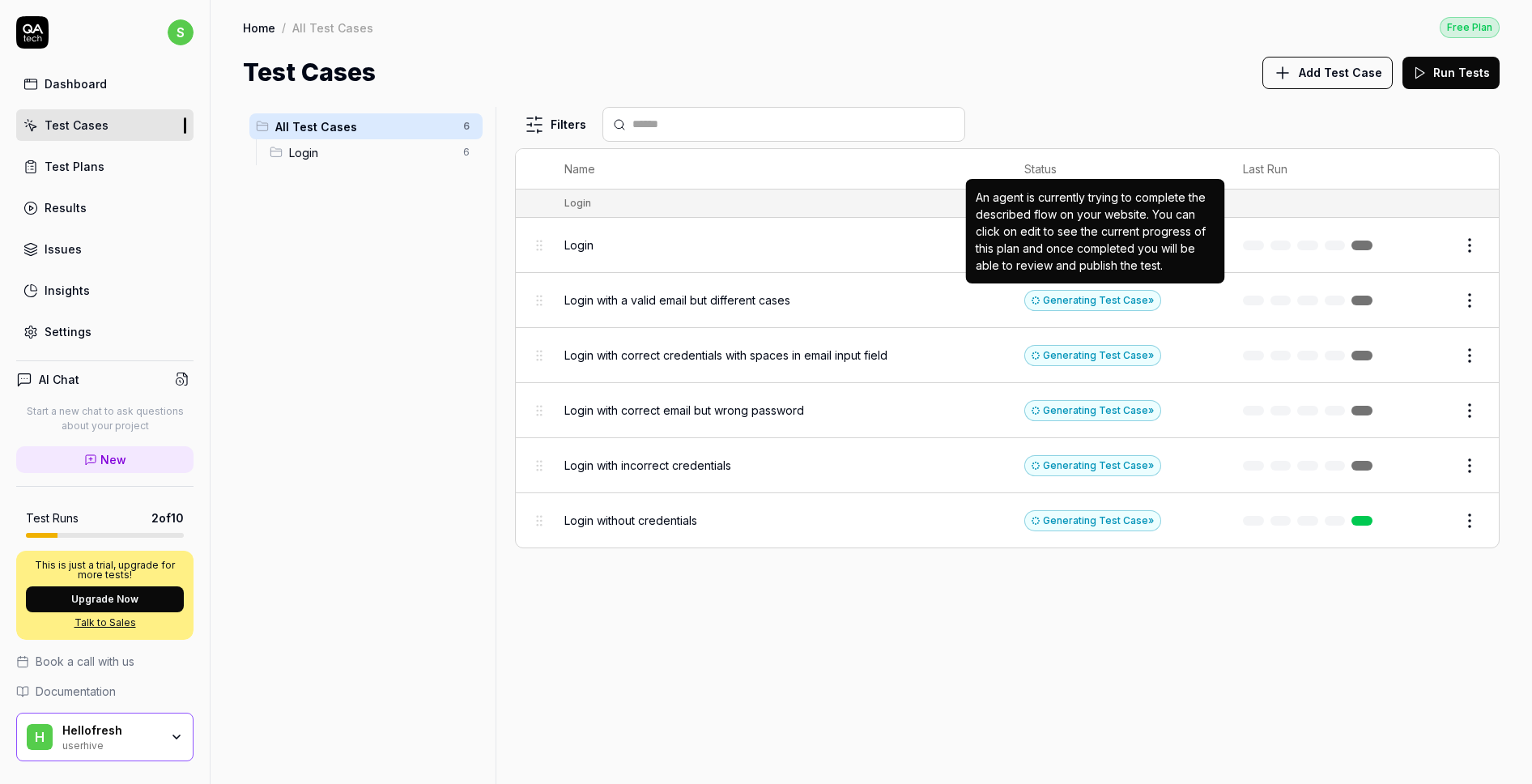
click at [1120, 302] on div "Generating Test Case »" at bounding box center [1092, 300] width 137 height 21
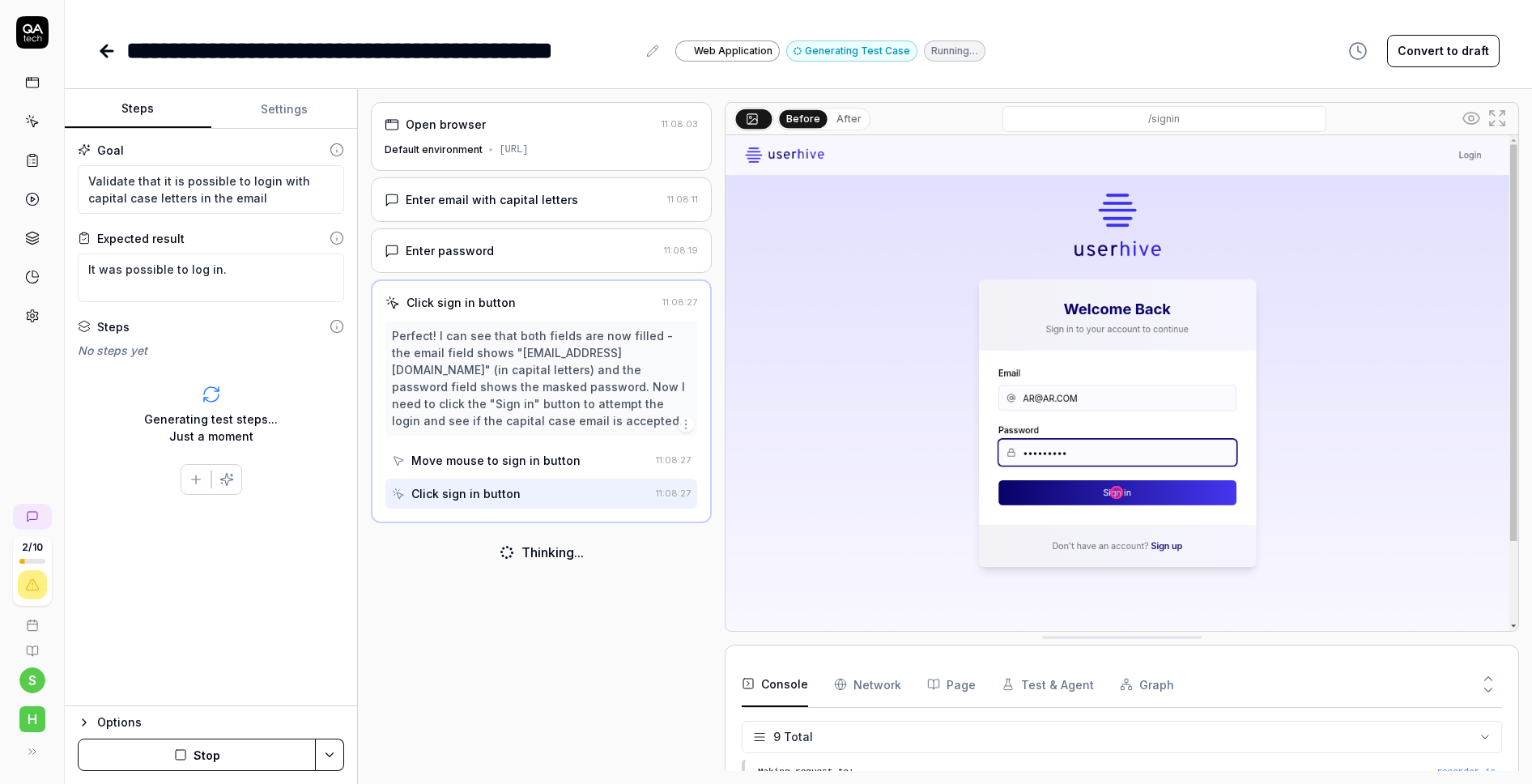
scroll to position [190, 0]
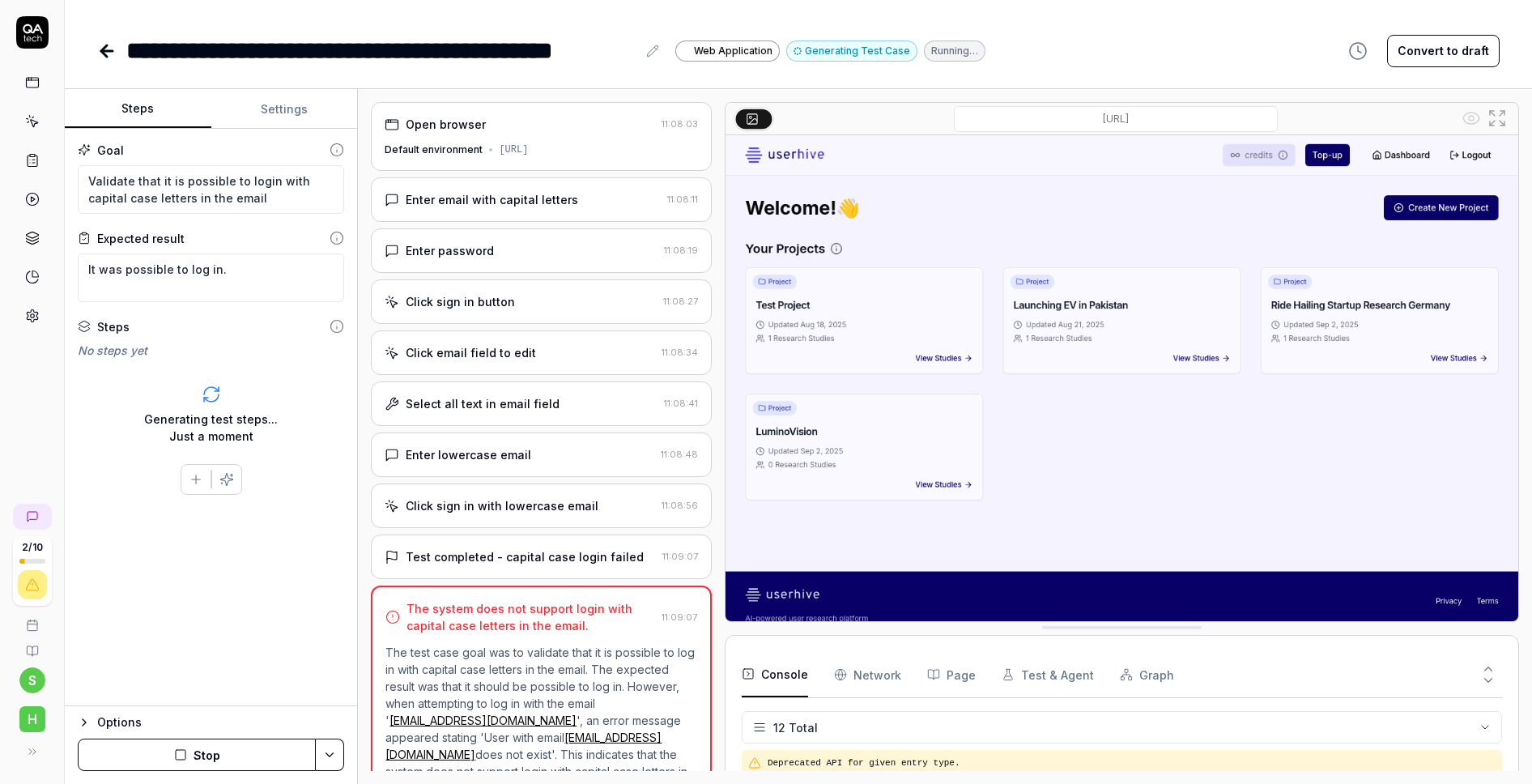
drag, startPoint x: 1095, startPoint y: 604, endPoint x: 1071, endPoint y: 628, distance: 33.9
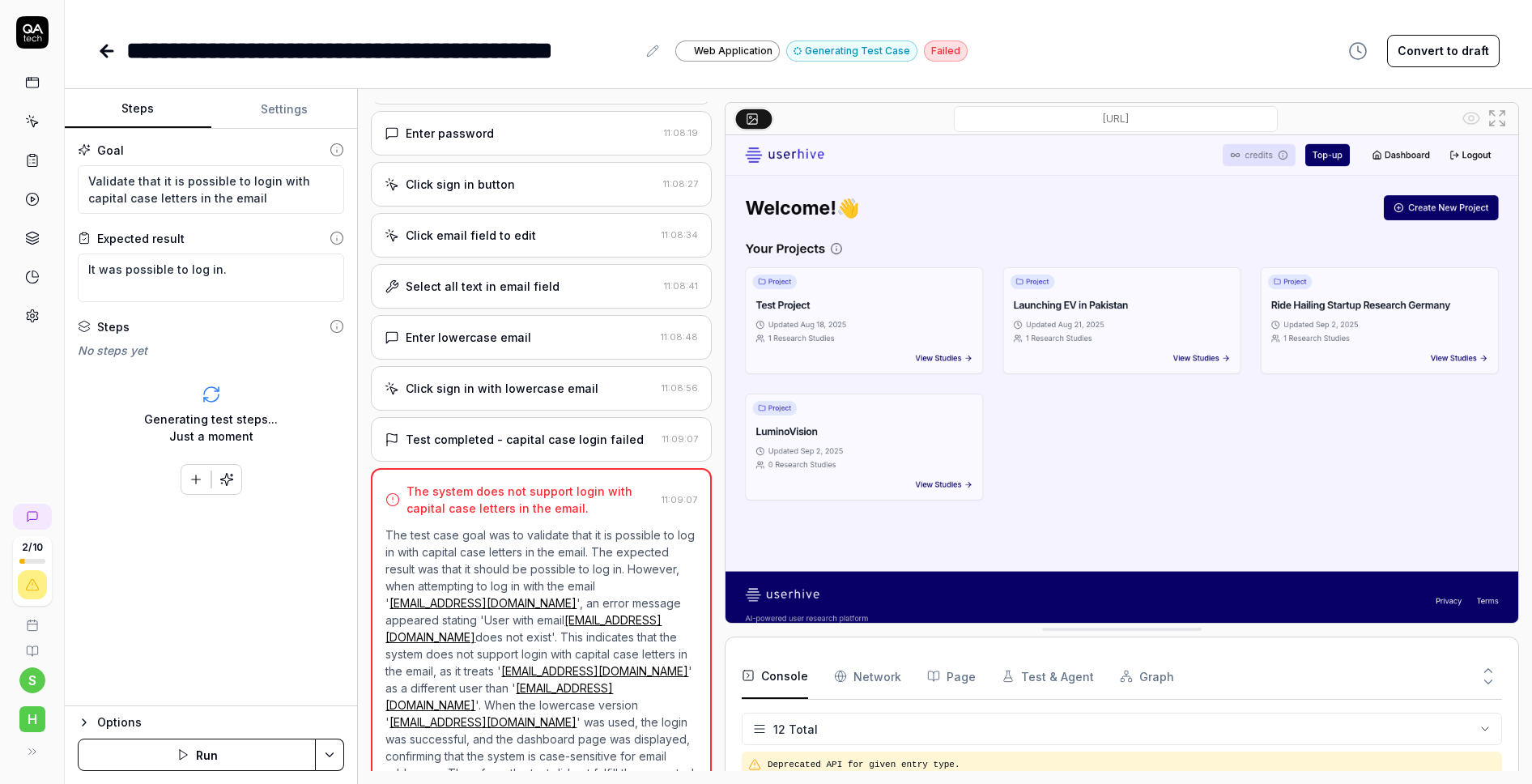
scroll to position [129, 0]
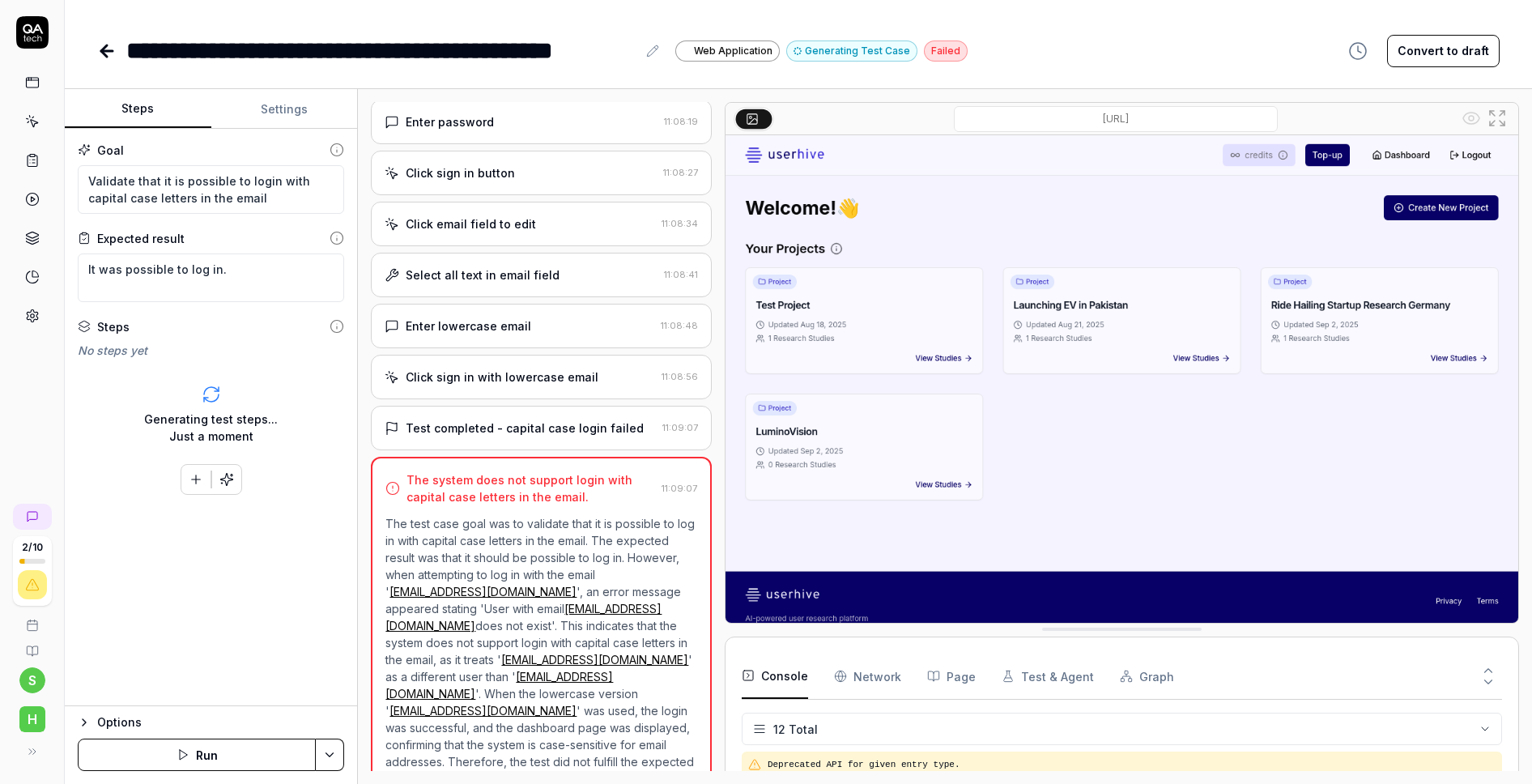
type textarea "*"
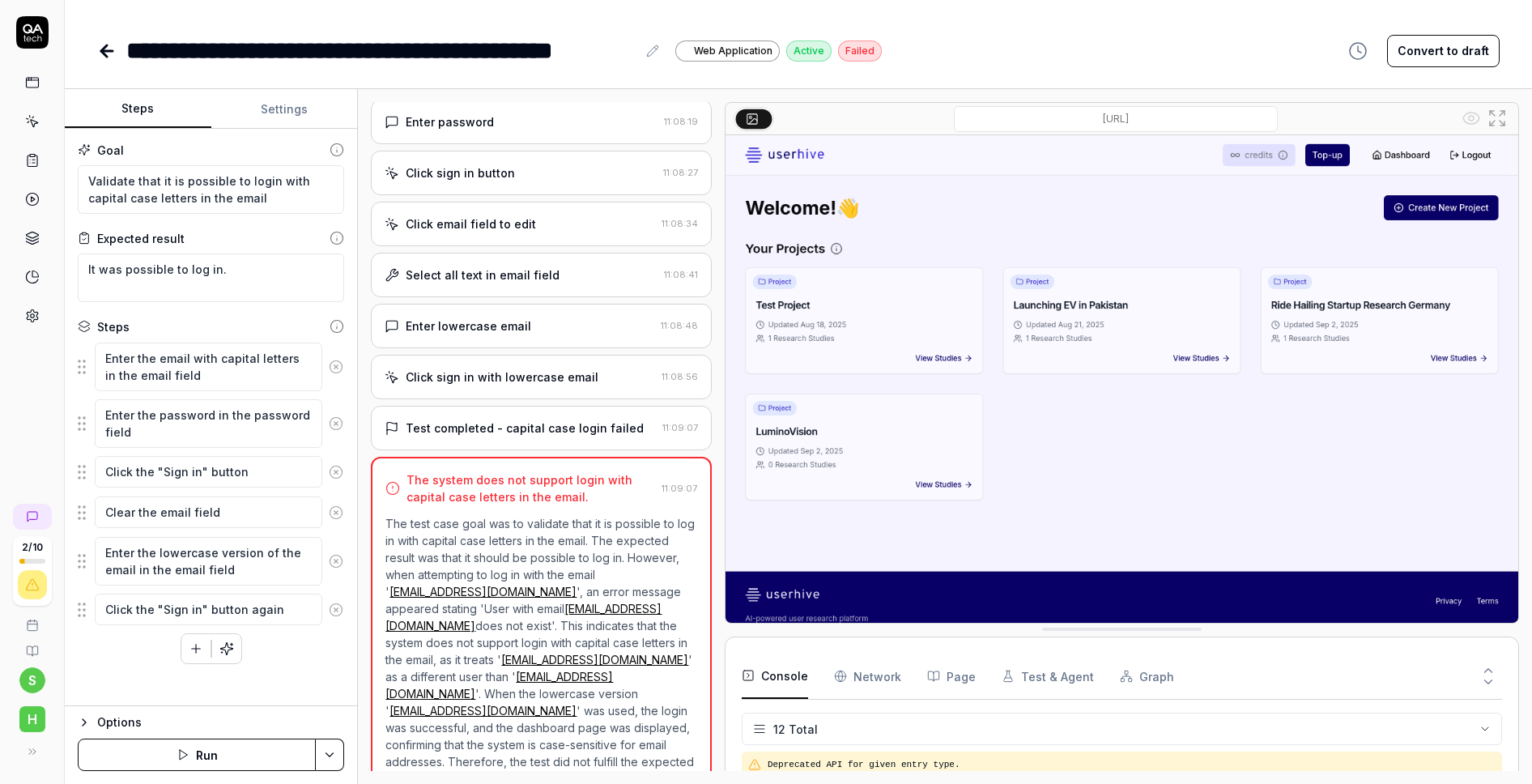
click at [1157, 668] on button "Graph" at bounding box center [1147, 676] width 54 height 45
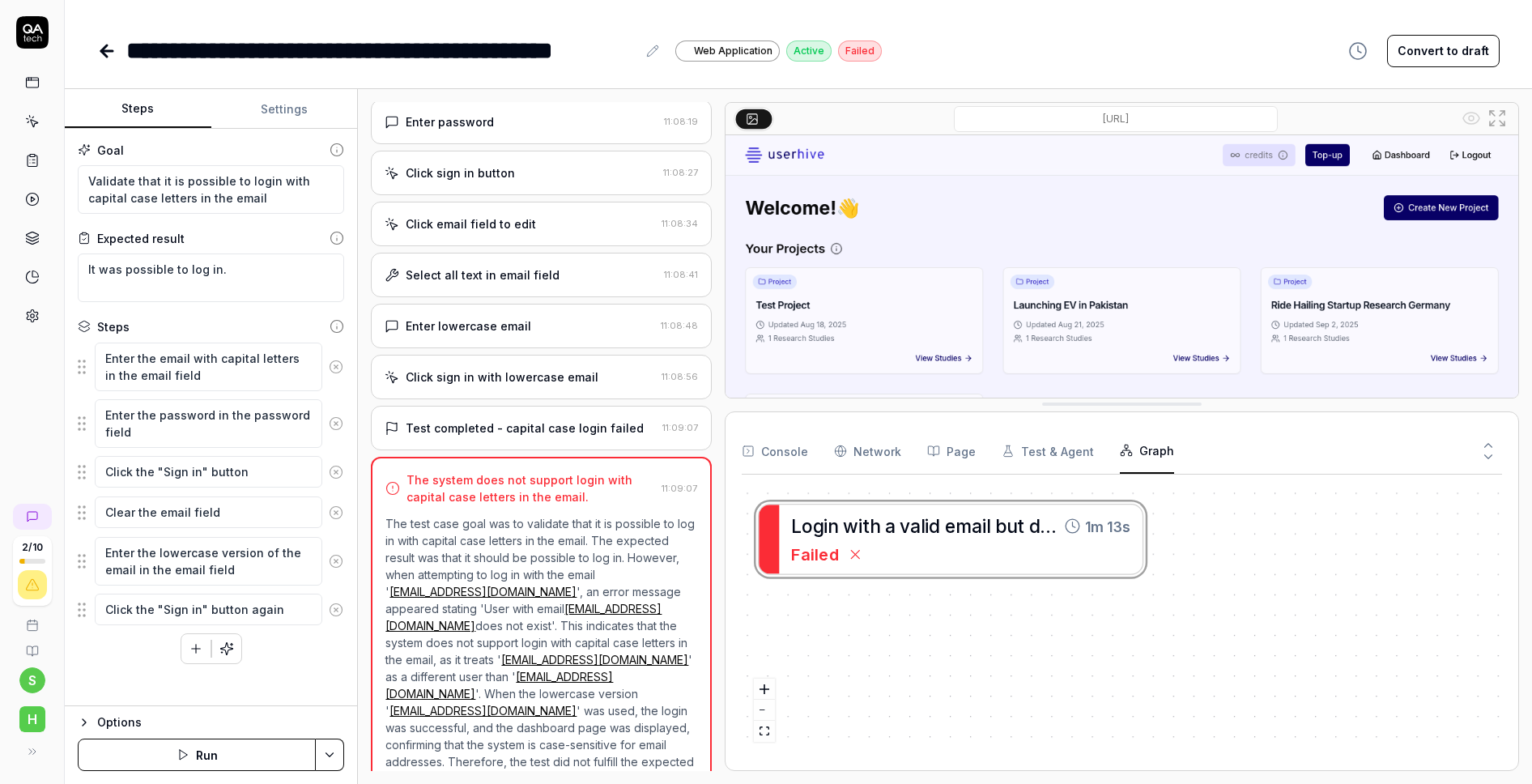
drag, startPoint x: 1122, startPoint y: 627, endPoint x: 1121, endPoint y: 431, distance: 196.0
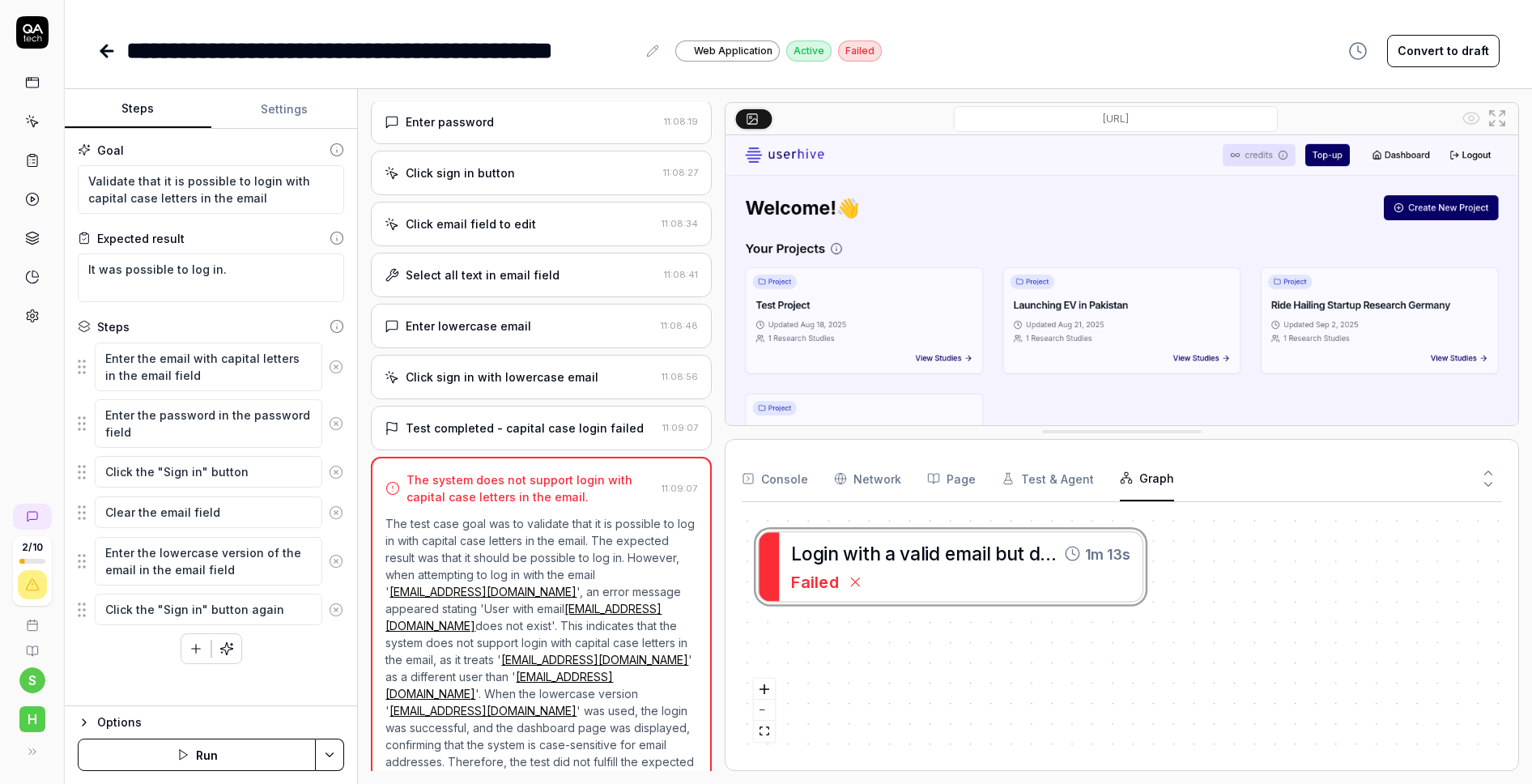
click at [39, 126] on link at bounding box center [32, 121] width 29 height 29
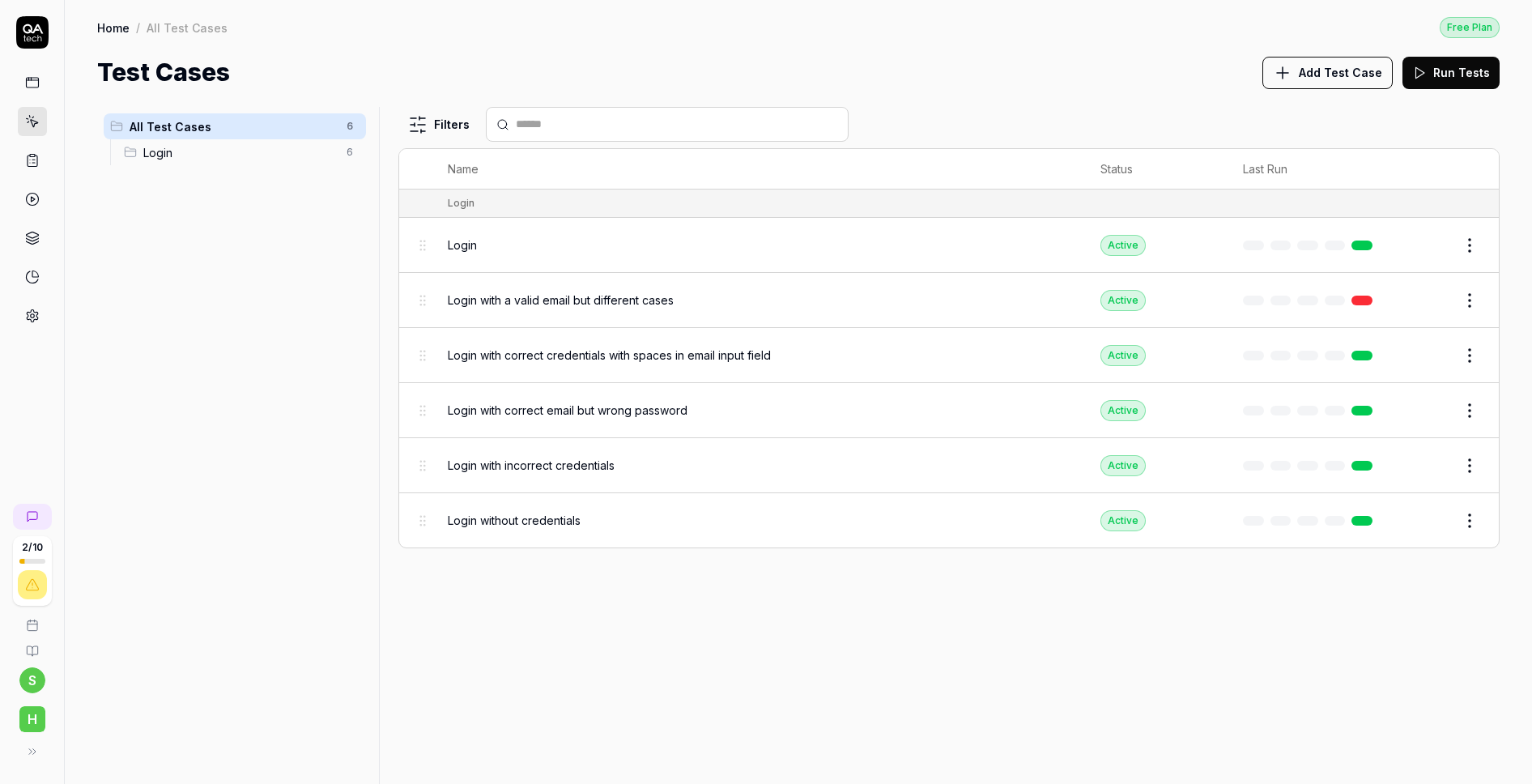
click at [1302, 75] on button "Add Test Case" at bounding box center [1327, 72] width 131 height 32
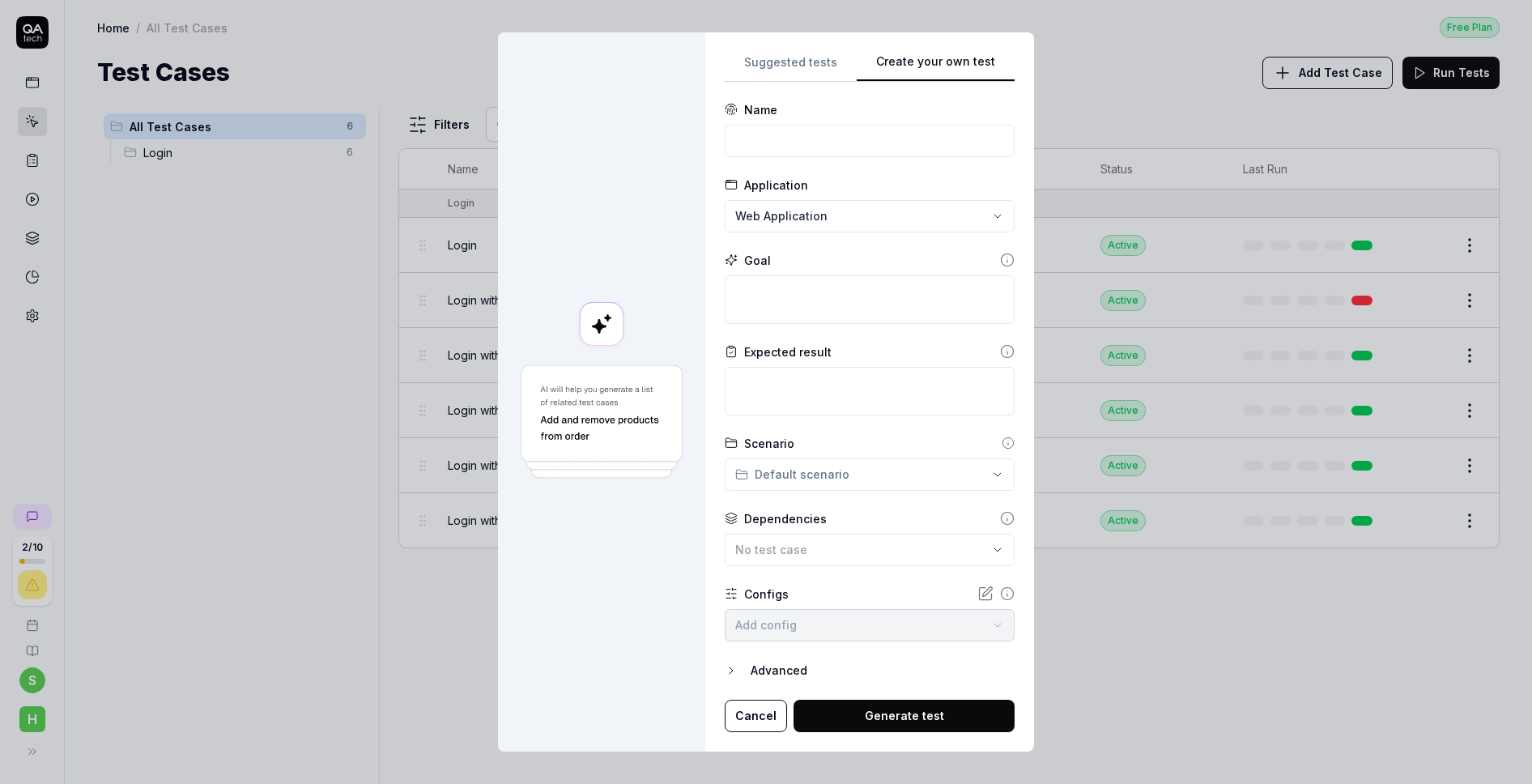
click at [993, 229] on div "Suggested tests Create your own test Name Application Web Application Goal Expe…" at bounding box center [869, 392] width 290 height 680
click at [801, 76] on div "**********" at bounding box center [766, 392] width 1532 height 784
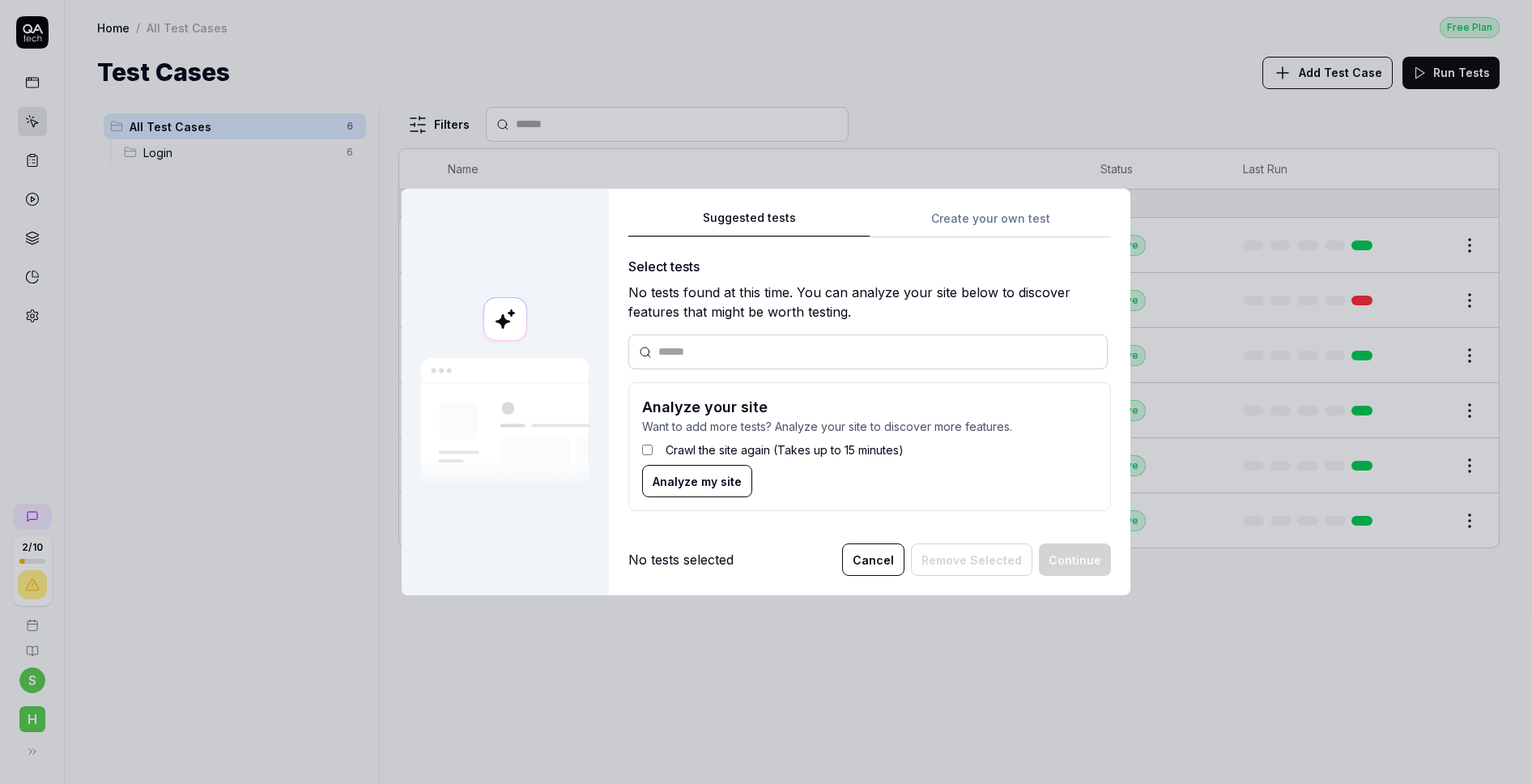
click at [819, 445] on label "Crawl the site again (Takes up to 15 minutes)" at bounding box center [785, 449] width 238 height 17
click at [731, 469] on button "Analyze my site" at bounding box center [697, 480] width 110 height 32
